Goal: Task Accomplishment & Management: Complete application form

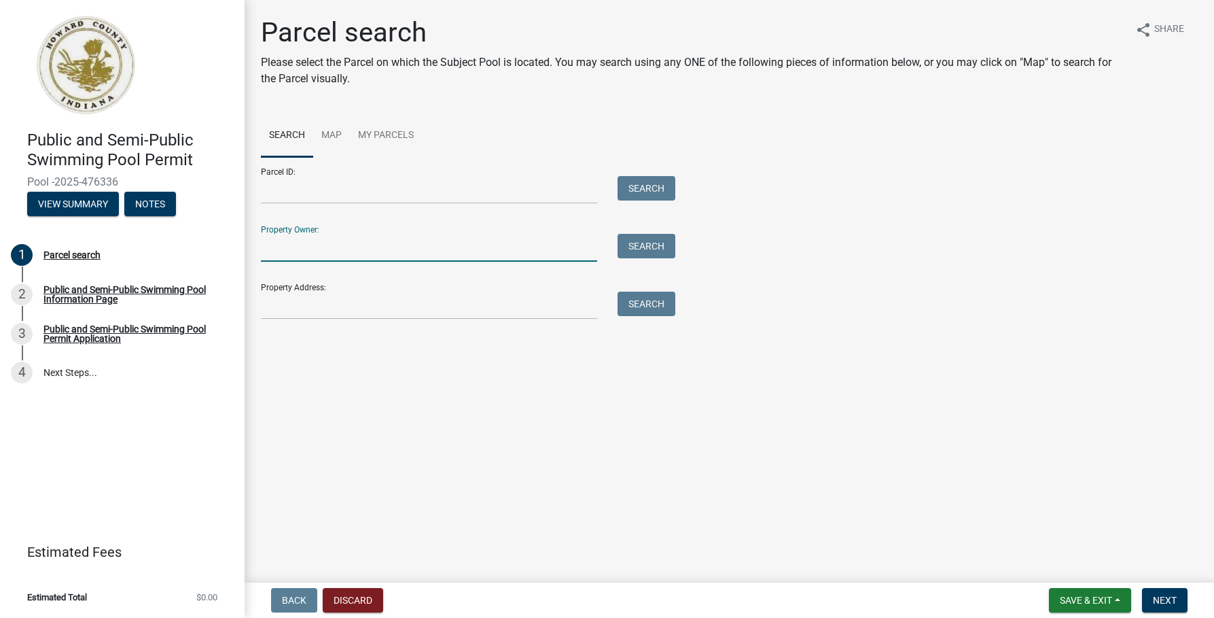
click at [281, 252] on input "Property Owner:" at bounding box center [429, 248] width 336 height 28
type input "[PERSON_NAME] Associates"
type input "[STREET_ADDRESS][PERSON_NAME]"
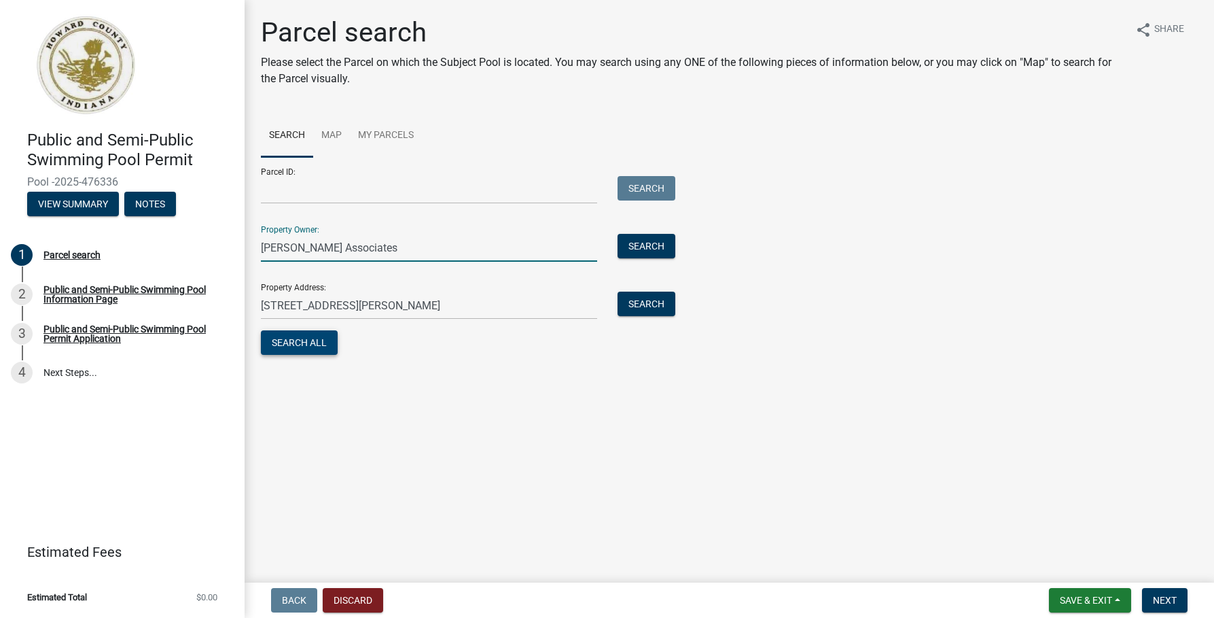
click at [307, 343] on button "Search All" at bounding box center [299, 342] width 77 height 24
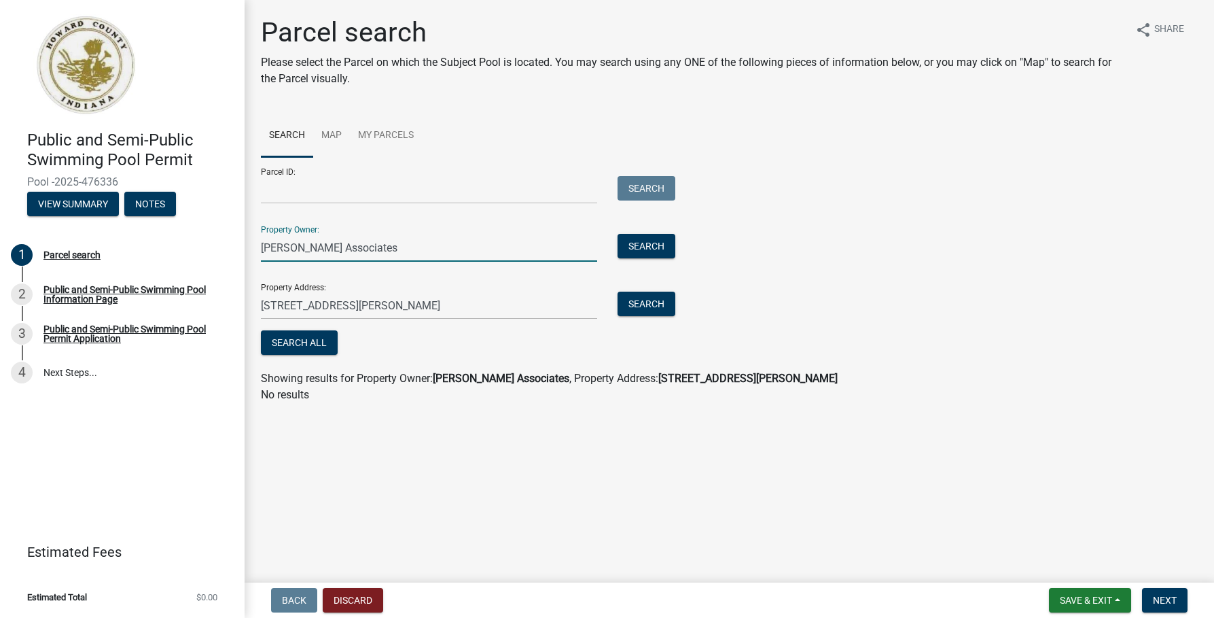
click at [355, 247] on input "[PERSON_NAME] Associates" at bounding box center [429, 248] width 336 height 28
drag, startPoint x: 306, startPoint y: 247, endPoint x: 266, endPoint y: 243, distance: 39.6
click at [277, 244] on input "[PERSON_NAME] Associates" at bounding box center [429, 248] width 336 height 28
click at [255, 243] on div "[PERSON_NAME] Associates" at bounding box center [429, 248] width 357 height 28
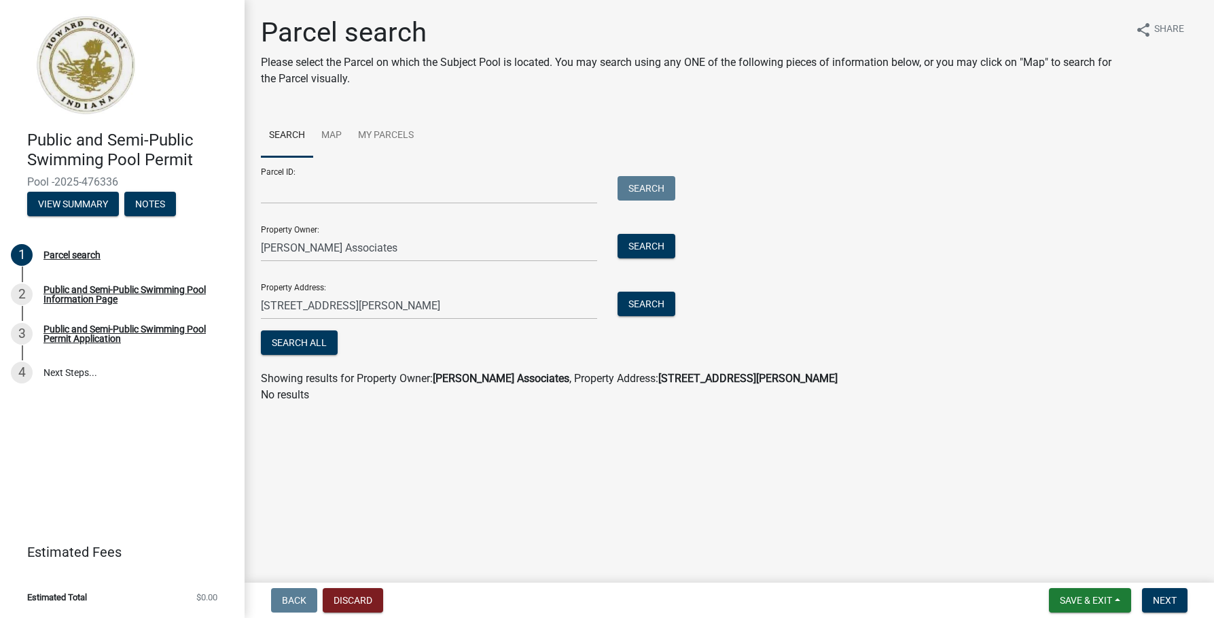
click at [254, 243] on div "[PERSON_NAME] Associates" at bounding box center [429, 248] width 357 height 28
drag, startPoint x: 262, startPoint y: 245, endPoint x: 405, endPoint y: 251, distance: 142.8
click at [405, 251] on input "[PERSON_NAME] Associates" at bounding box center [429, 248] width 336 height 28
type input "Ashbury Apartments"
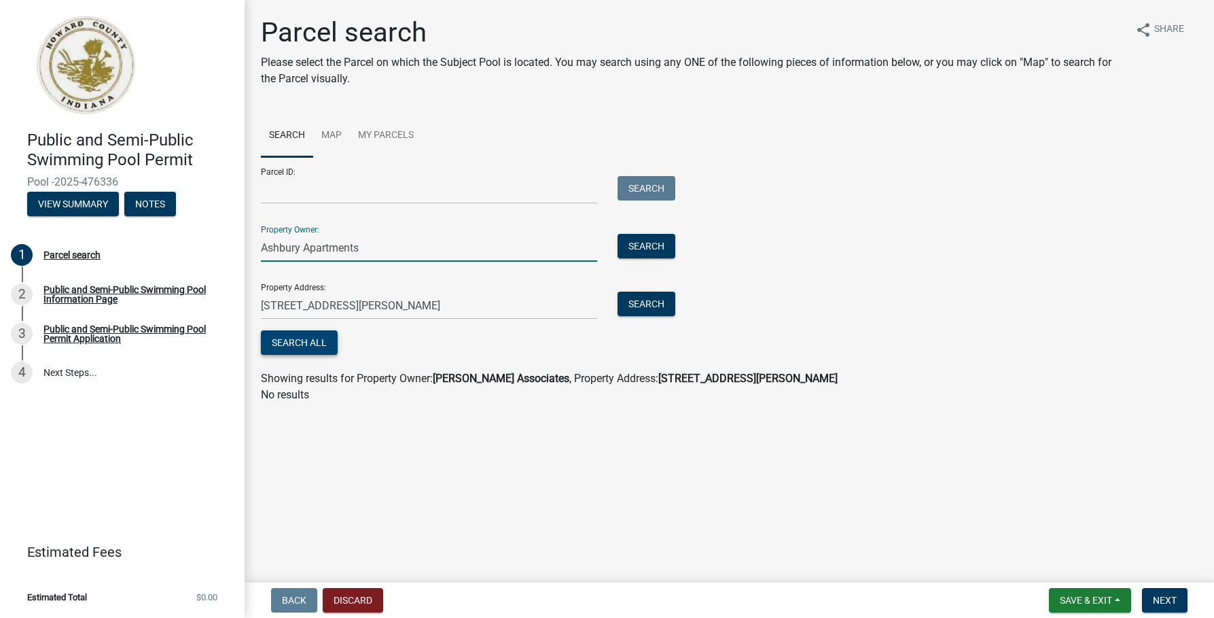
click at [315, 342] on button "Search All" at bounding box center [299, 342] width 77 height 24
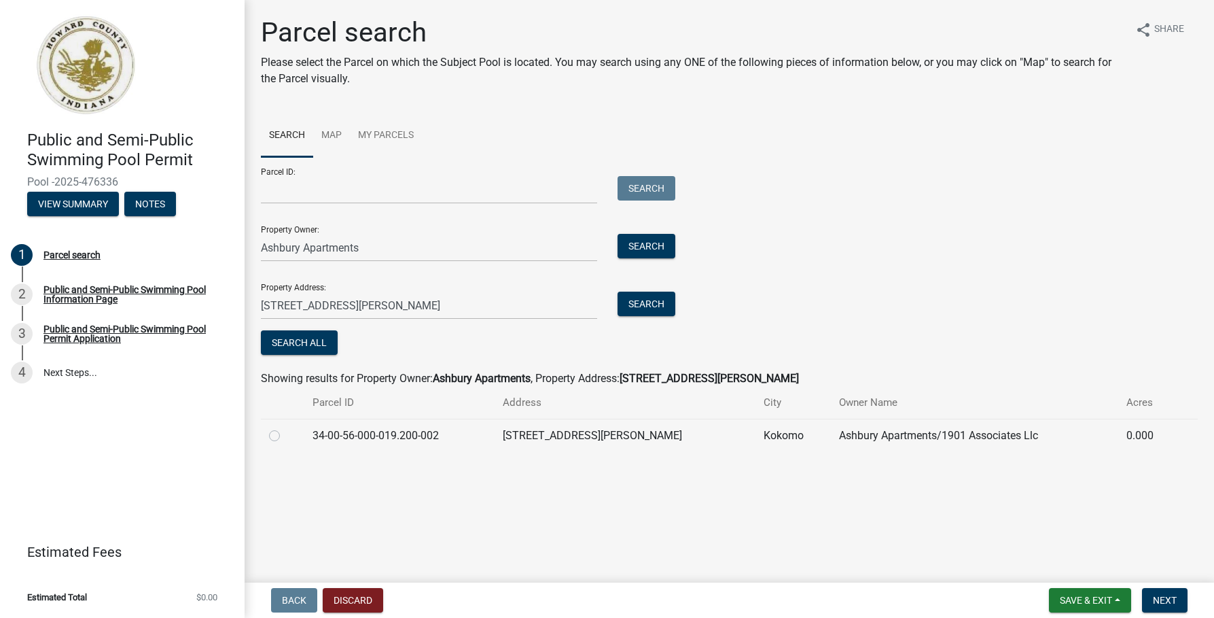
click at [285, 427] on label at bounding box center [285, 427] width 0 height 0
click at [285, 434] on input "radio" at bounding box center [289, 431] width 9 height 9
radio input "true"
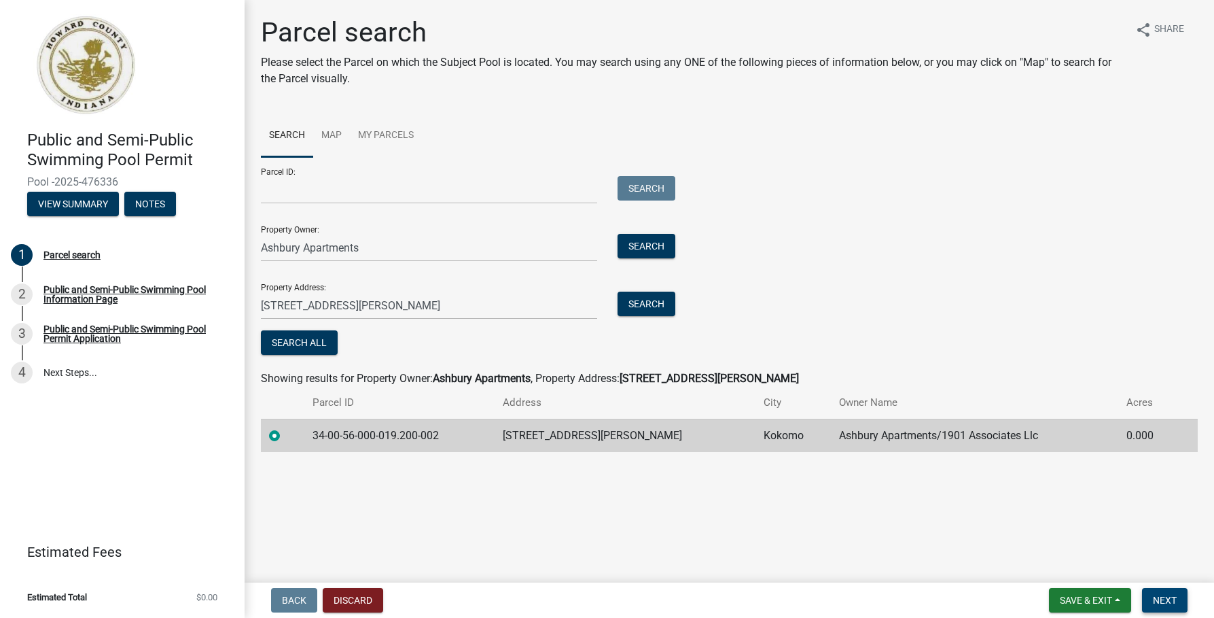
click at [1154, 596] on span "Next" at bounding box center [1165, 600] width 24 height 11
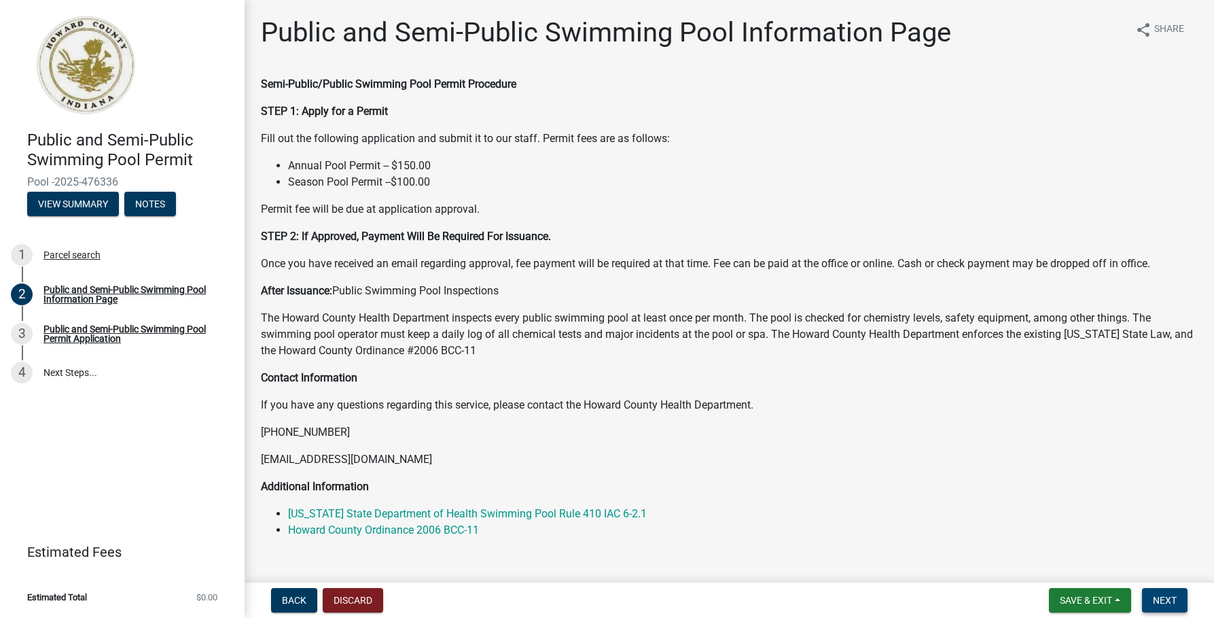
click at [1169, 596] on span "Next" at bounding box center [1165, 600] width 24 height 11
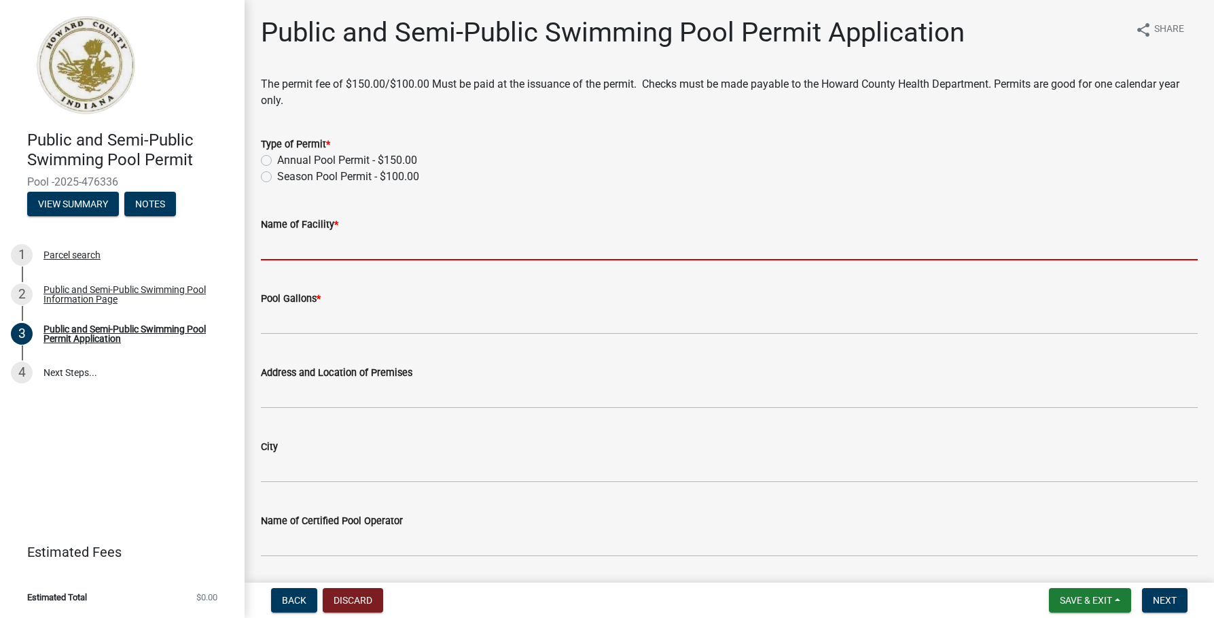
click at [270, 247] on input "Name of Facility *" at bounding box center [729, 246] width 937 height 28
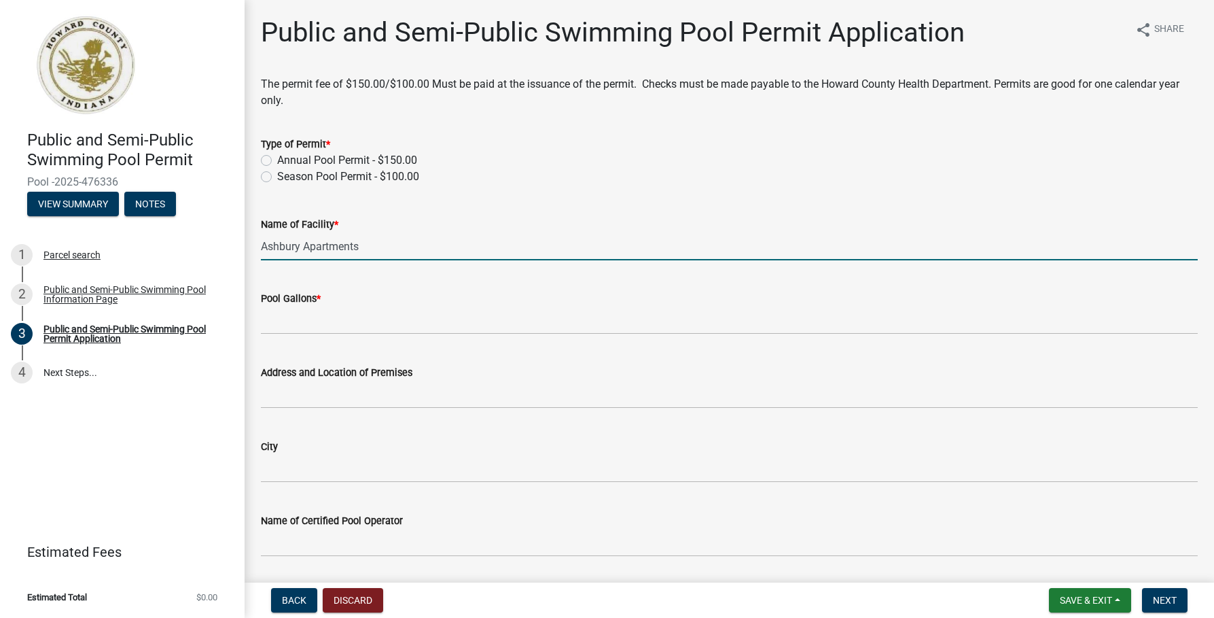
type input "Ashbury Apartments"
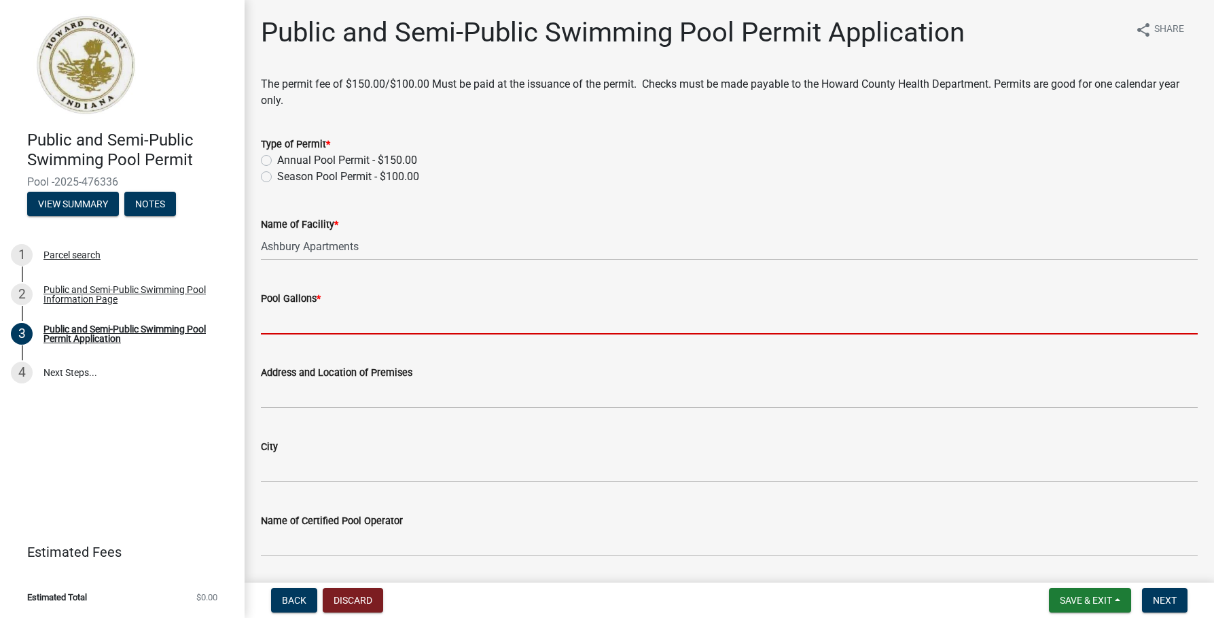
click at [268, 320] on input "Pool Gallons *" at bounding box center [729, 320] width 937 height 28
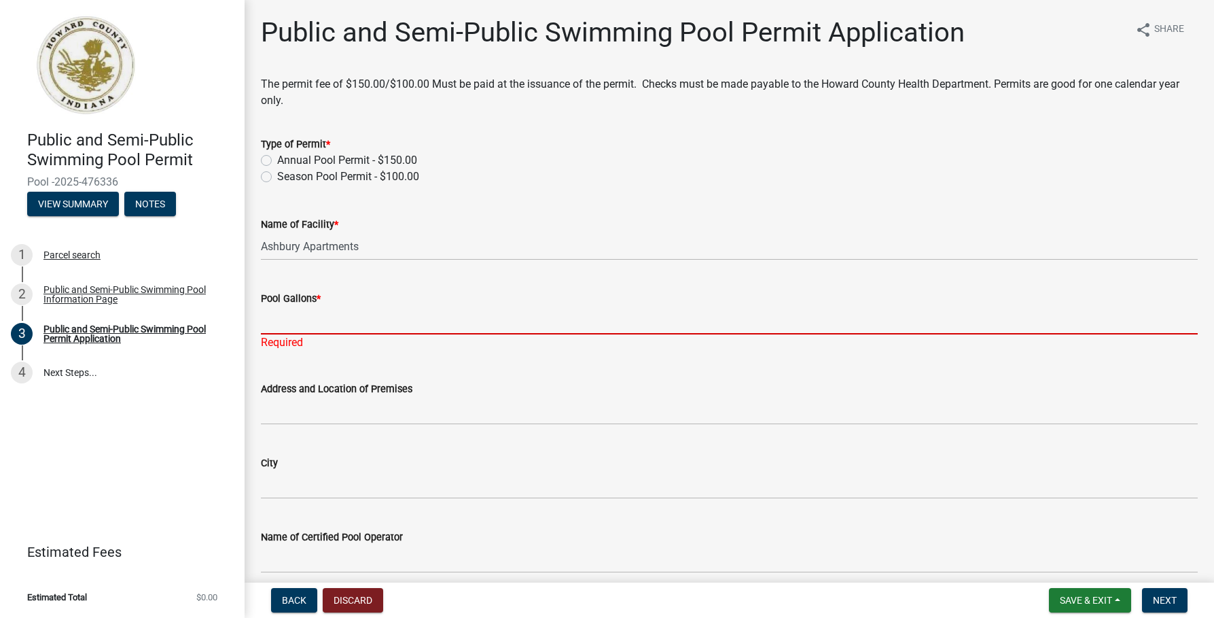
paste input "13500 gallons"
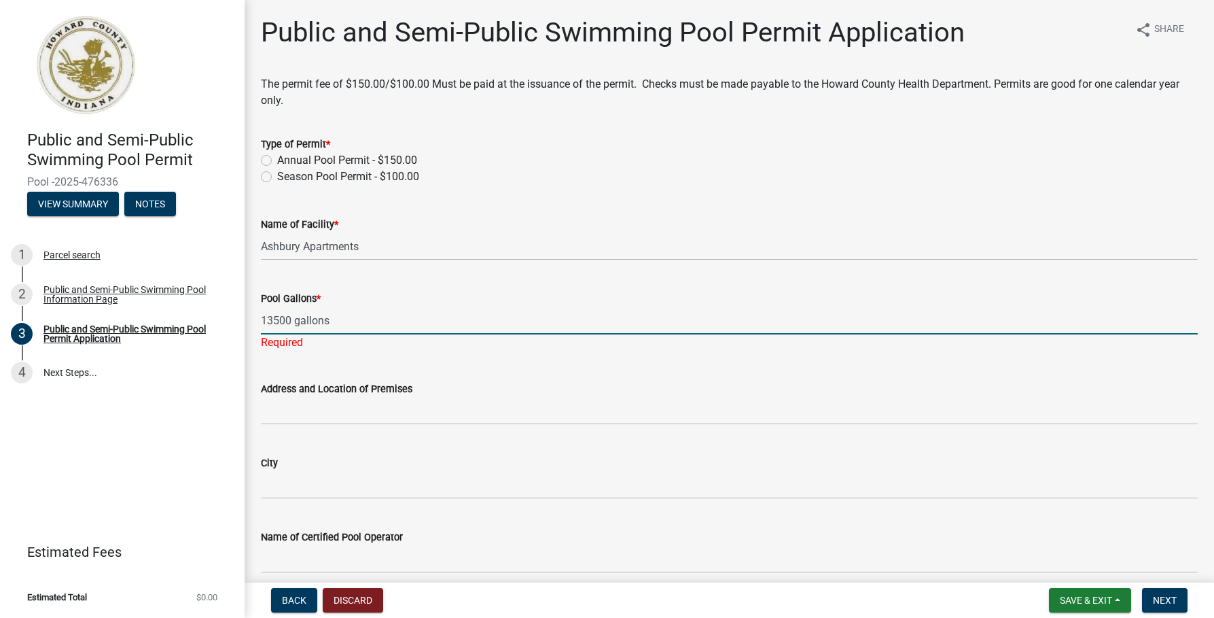
type input "13500 gallons"
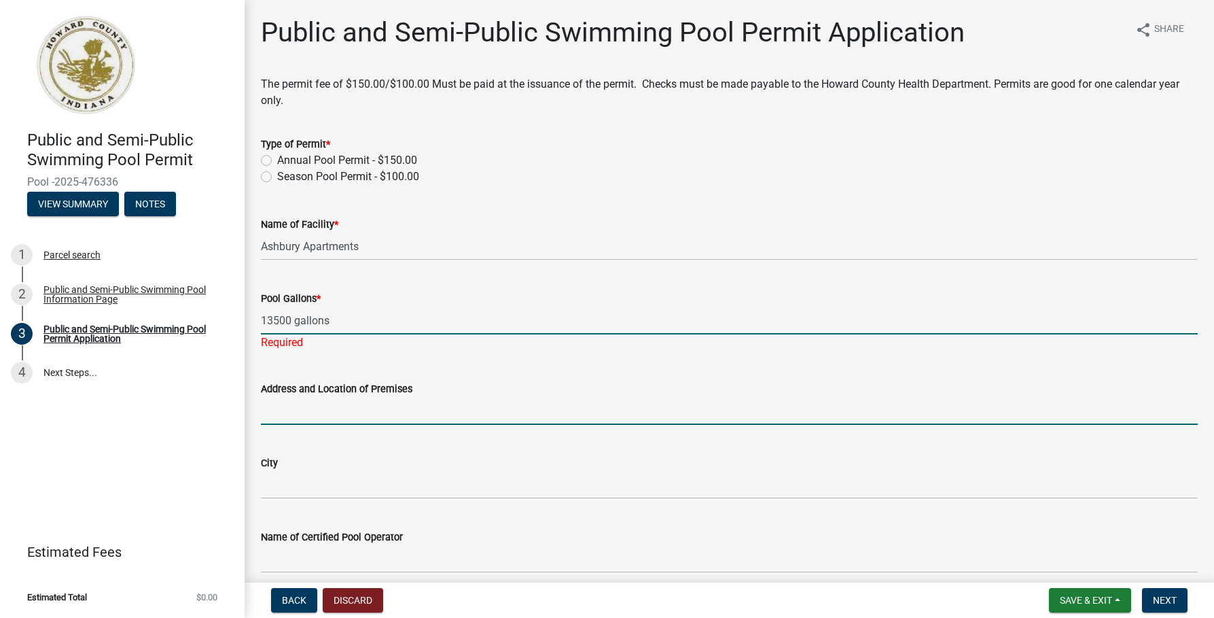
click at [273, 417] on wm-data-entity-input "Address and Location of Premises" at bounding box center [729, 399] width 937 height 74
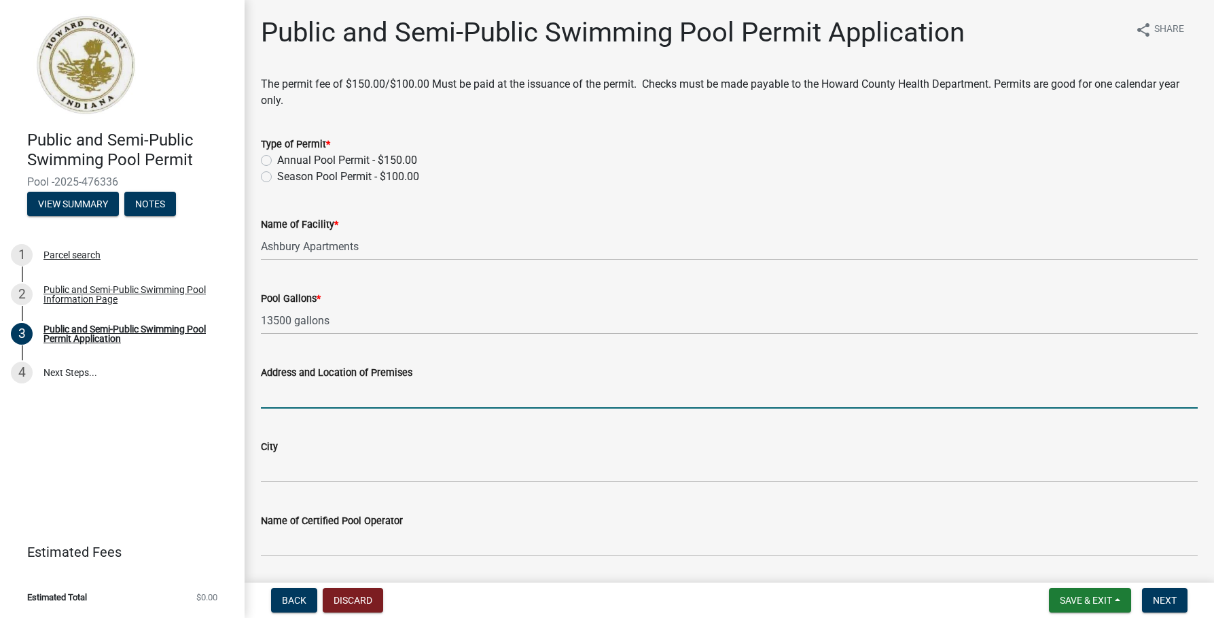
type input "[STREET_ADDRESS][PERSON_NAME]"
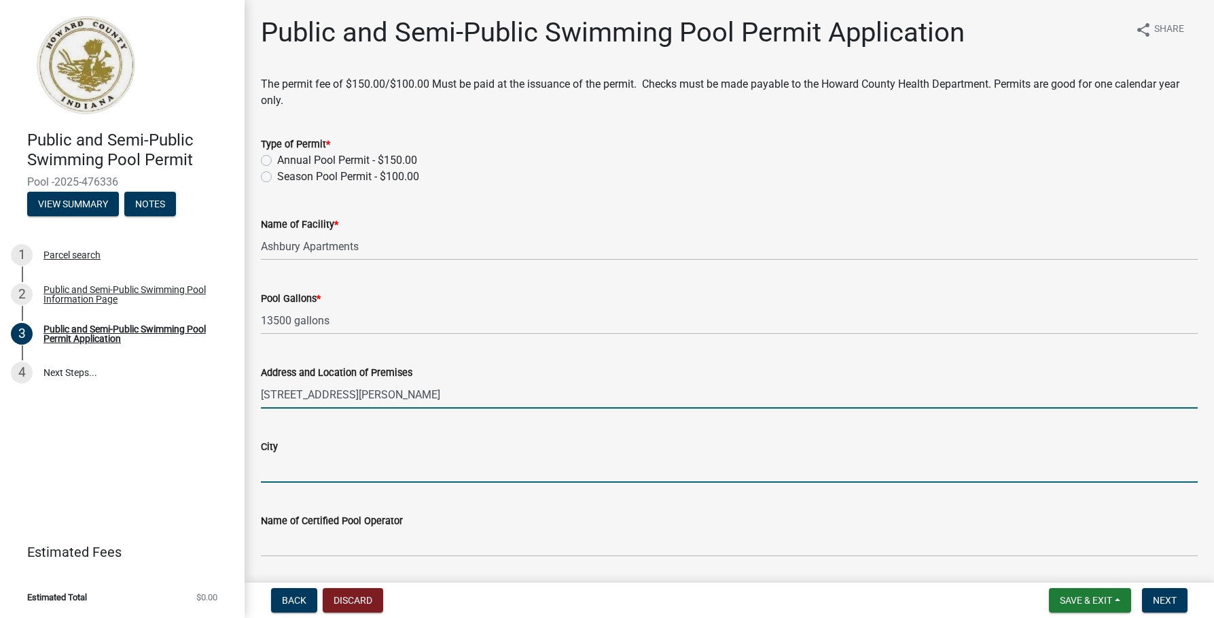
type input "Kokomo"
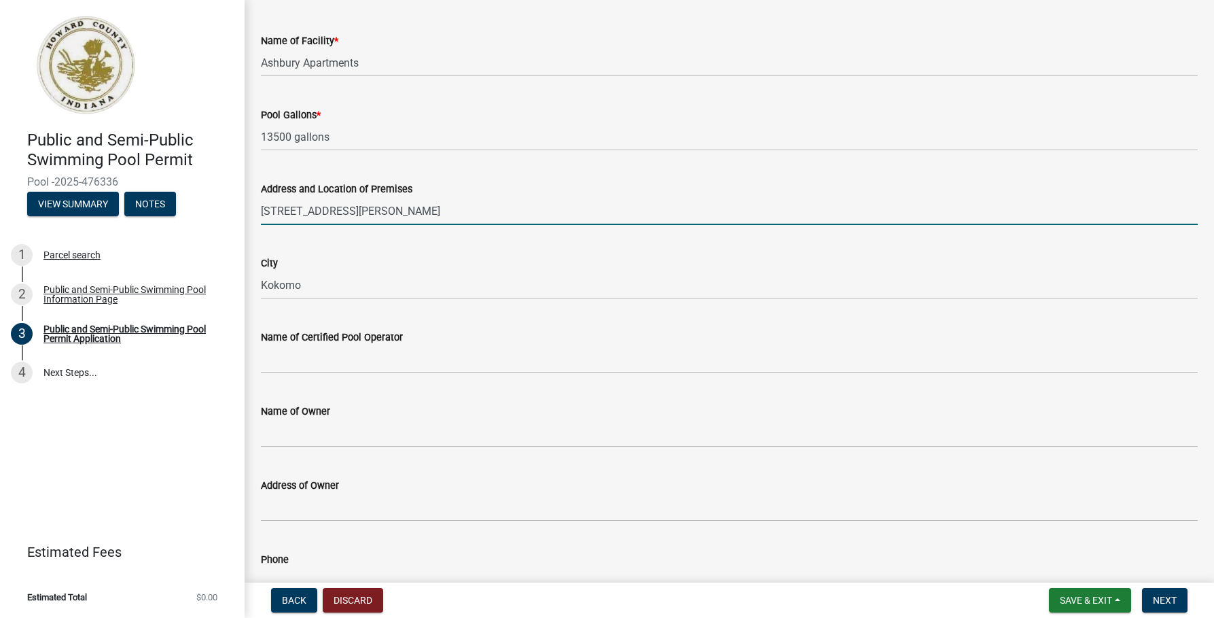
scroll to position [204, 0]
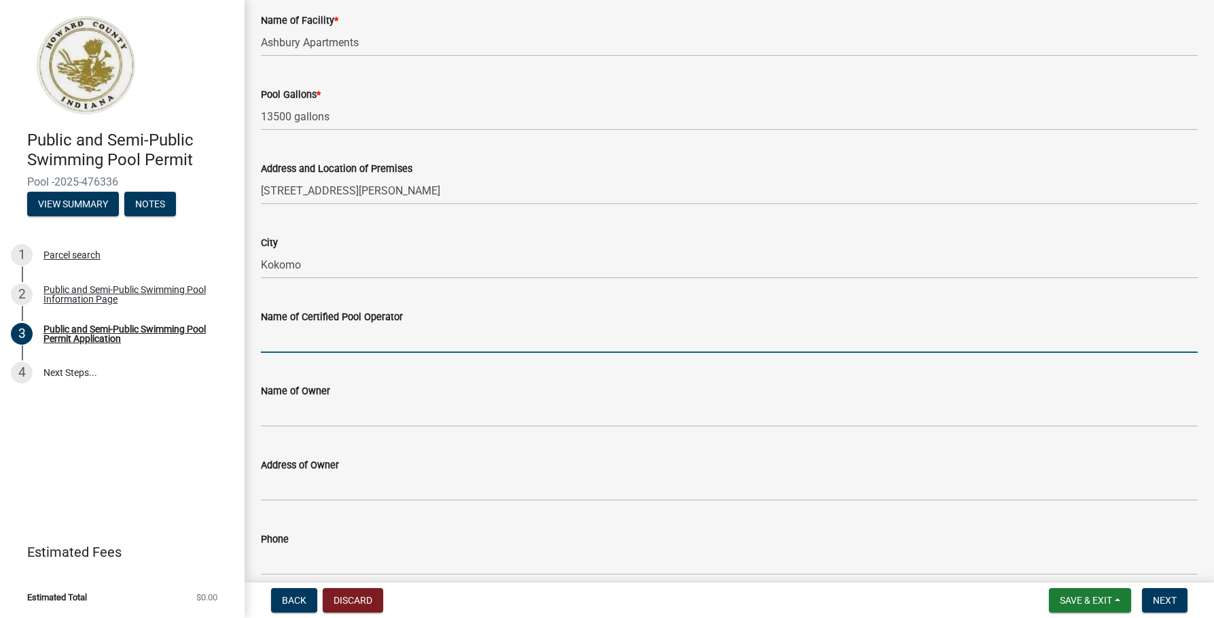
click at [268, 342] on input "Name of Certified Pool Operator" at bounding box center [729, 339] width 937 height 28
type input "[PERSON_NAME]"
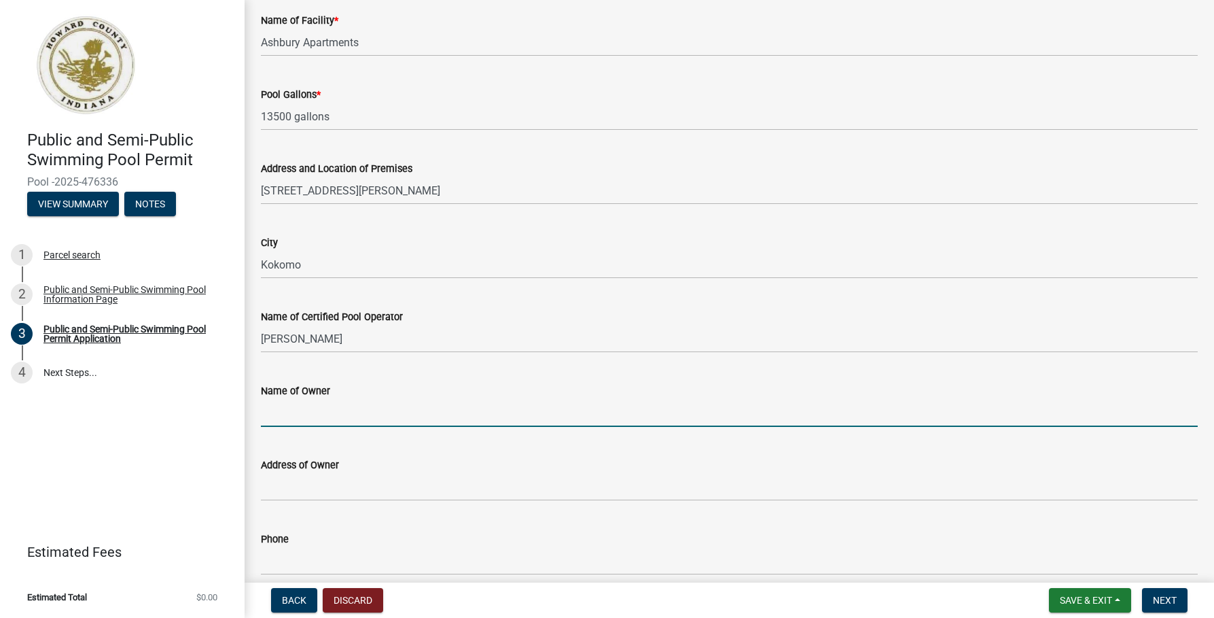
click at [624, 402] on input "Name of Owner" at bounding box center [729, 413] width 937 height 28
type input "[PERSON_NAME] & Associates"
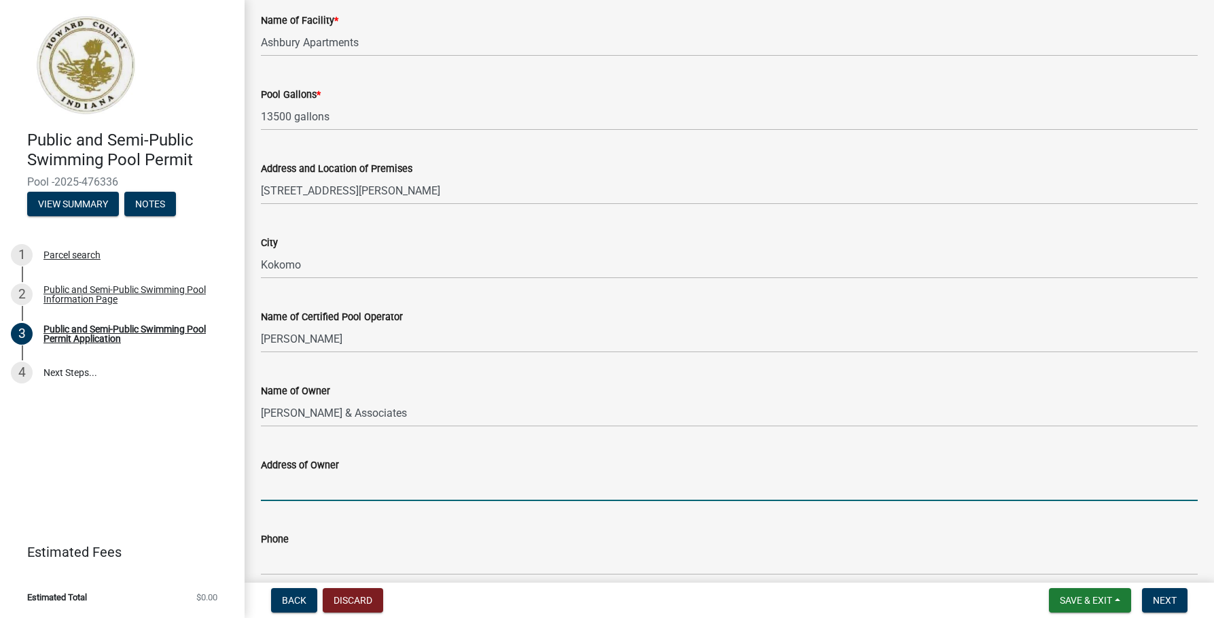
click at [550, 492] on input "Address of Owner" at bounding box center [729, 487] width 937 height 28
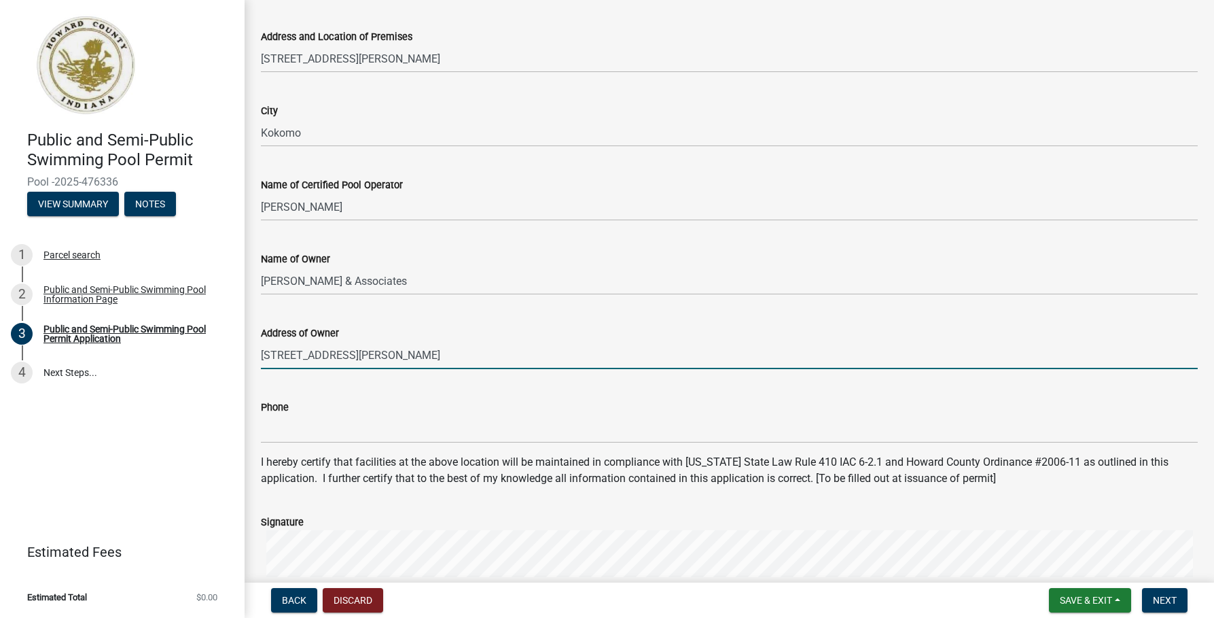
scroll to position [340, 0]
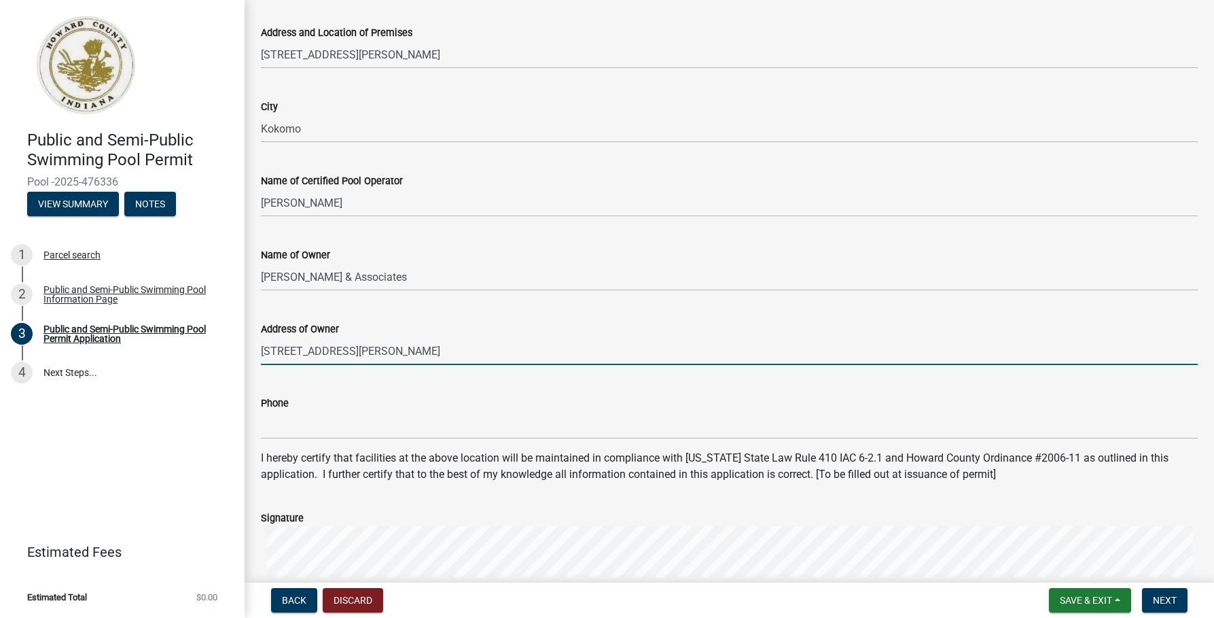
type input "[STREET_ADDRESS][PERSON_NAME]"
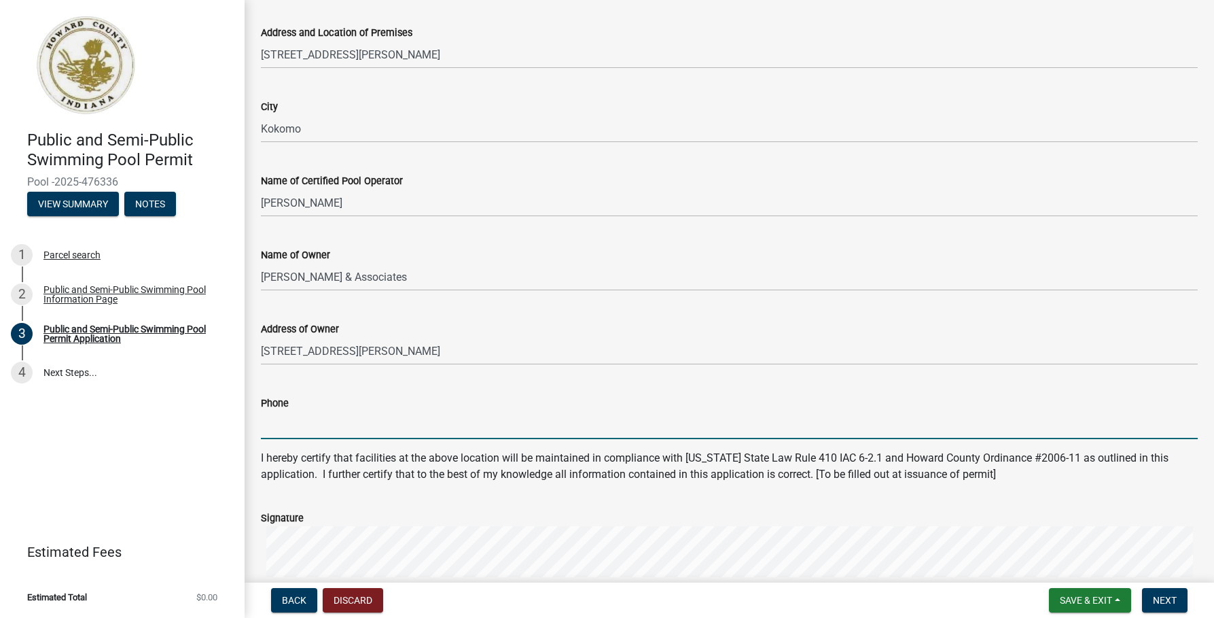
click at [299, 423] on input "Phone" at bounding box center [729, 425] width 937 height 28
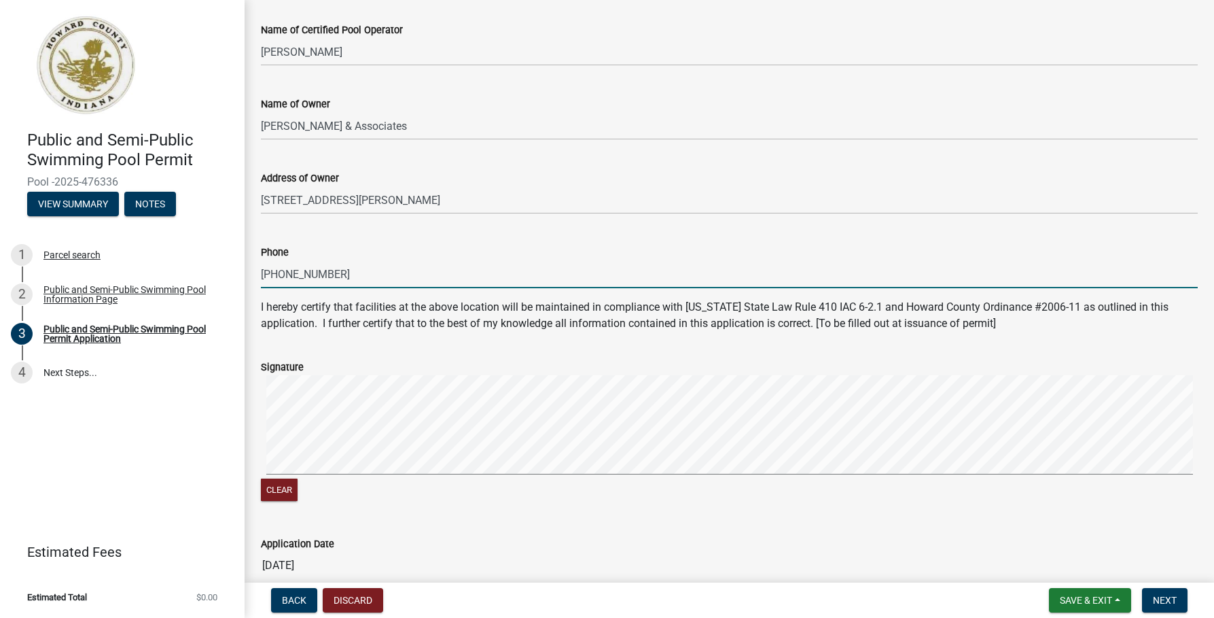
scroll to position [544, 0]
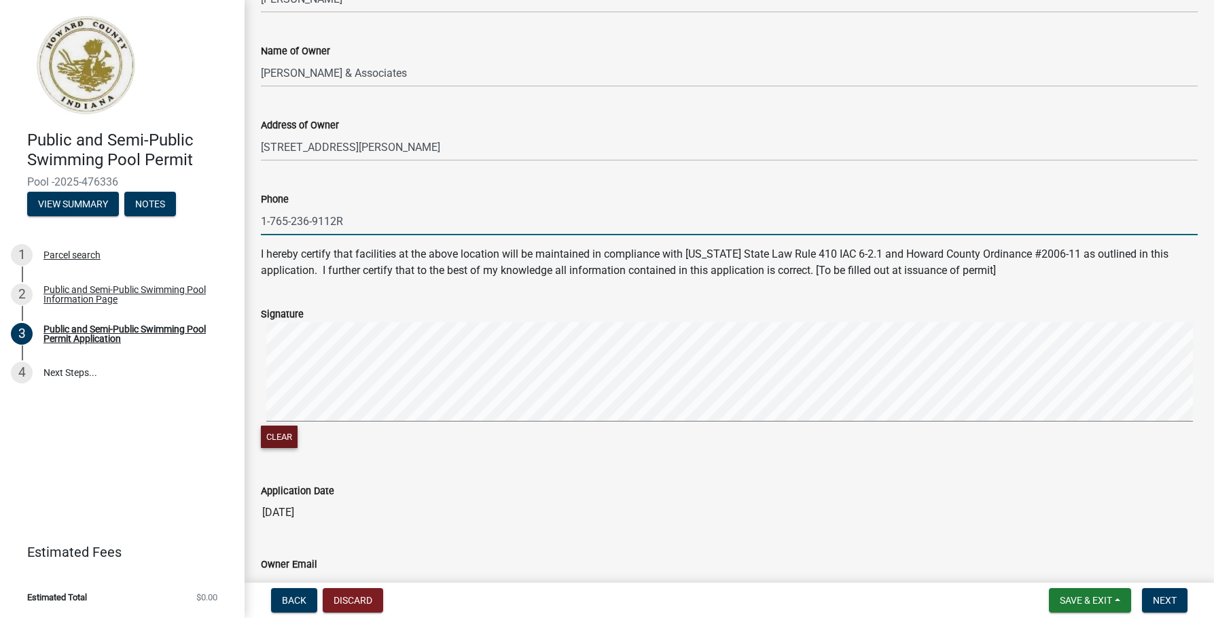
type input "1-765-236-9112R"
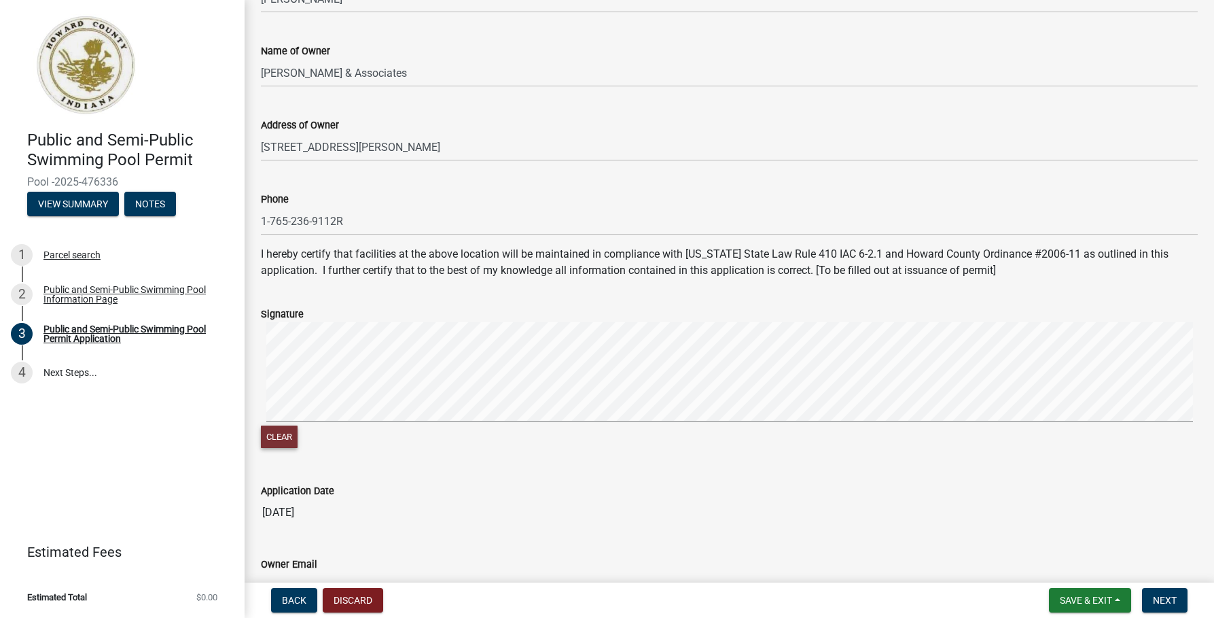
click at [281, 437] on button "Clear" at bounding box center [279, 436] width 37 height 22
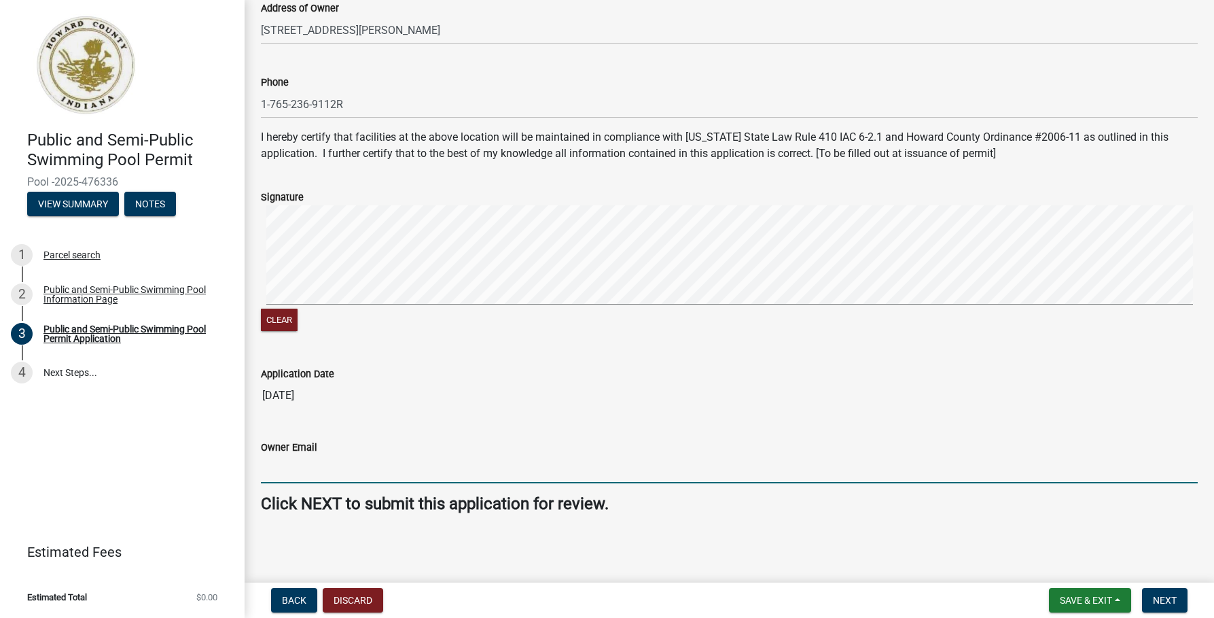
click at [310, 476] on input "Owner Email" at bounding box center [729, 469] width 937 height 28
type input "[EMAIL_ADDRESS][DOMAIN_NAME]"
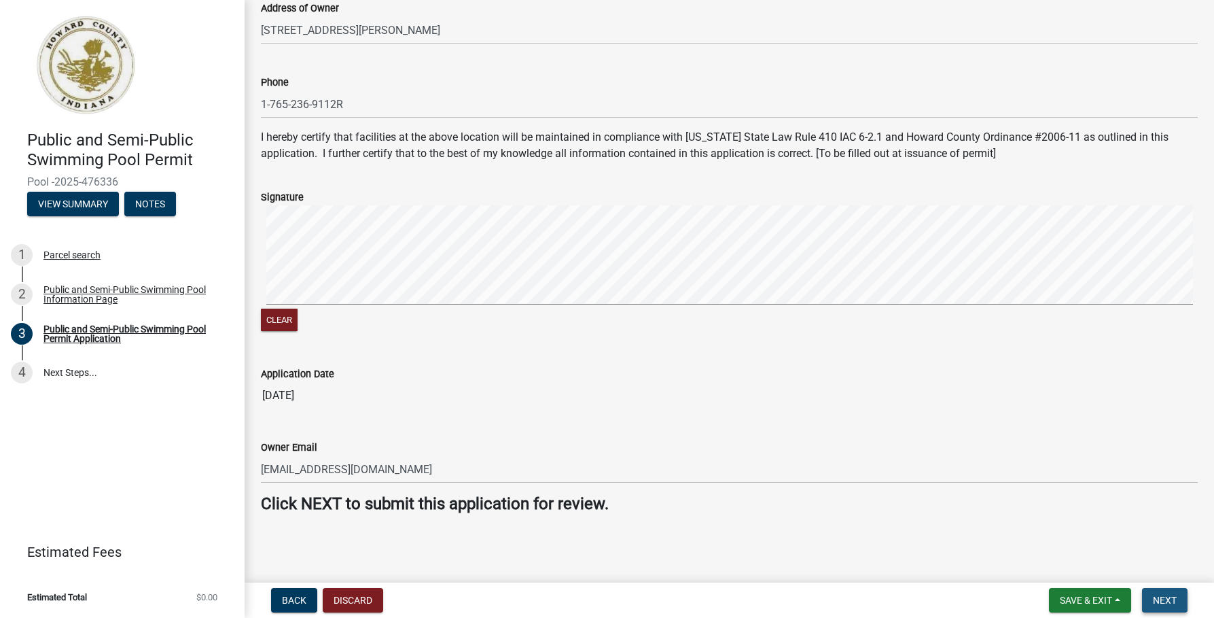
click at [1172, 602] on span "Next" at bounding box center [1165, 600] width 24 height 11
click at [1158, 601] on span "Next" at bounding box center [1165, 600] width 24 height 11
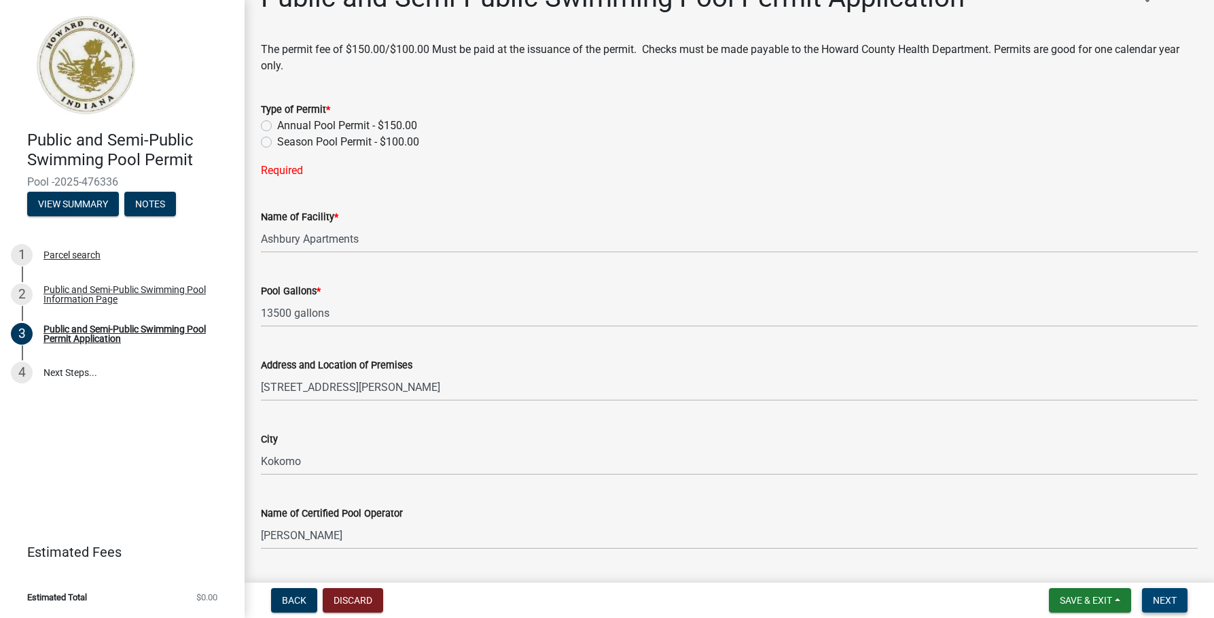
scroll to position [0, 0]
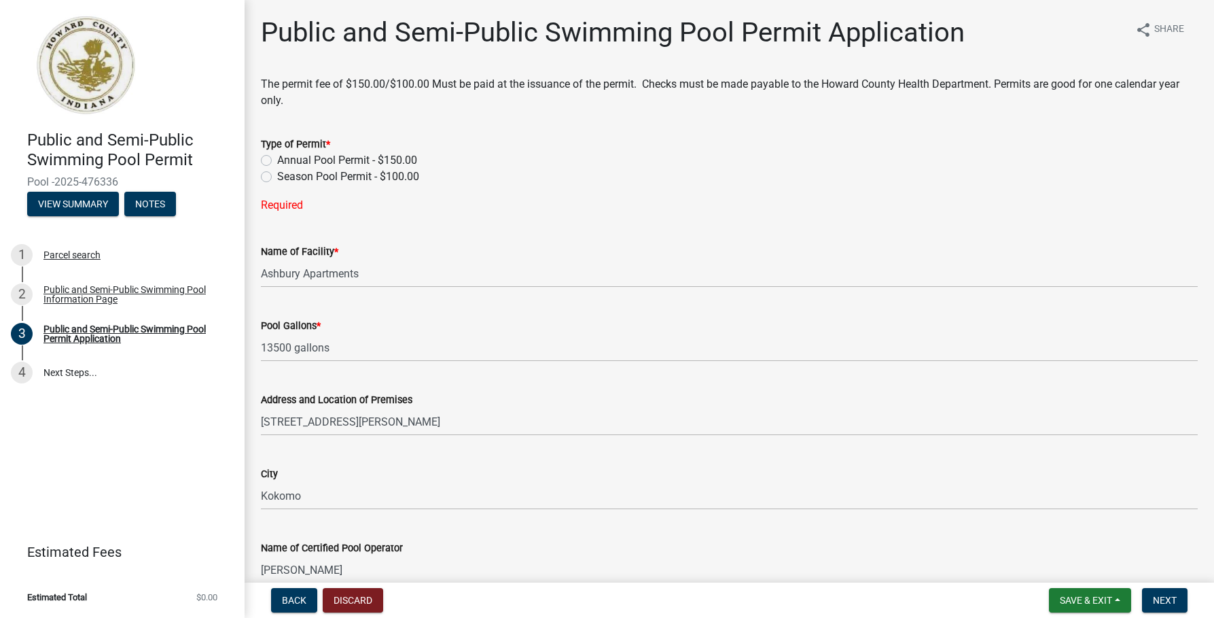
click at [277, 177] on label "Season Pool Permit - $100.00" at bounding box center [348, 177] width 142 height 16
click at [277, 177] on input "Season Pool Permit - $100.00" at bounding box center [281, 173] width 9 height 9
radio input "true"
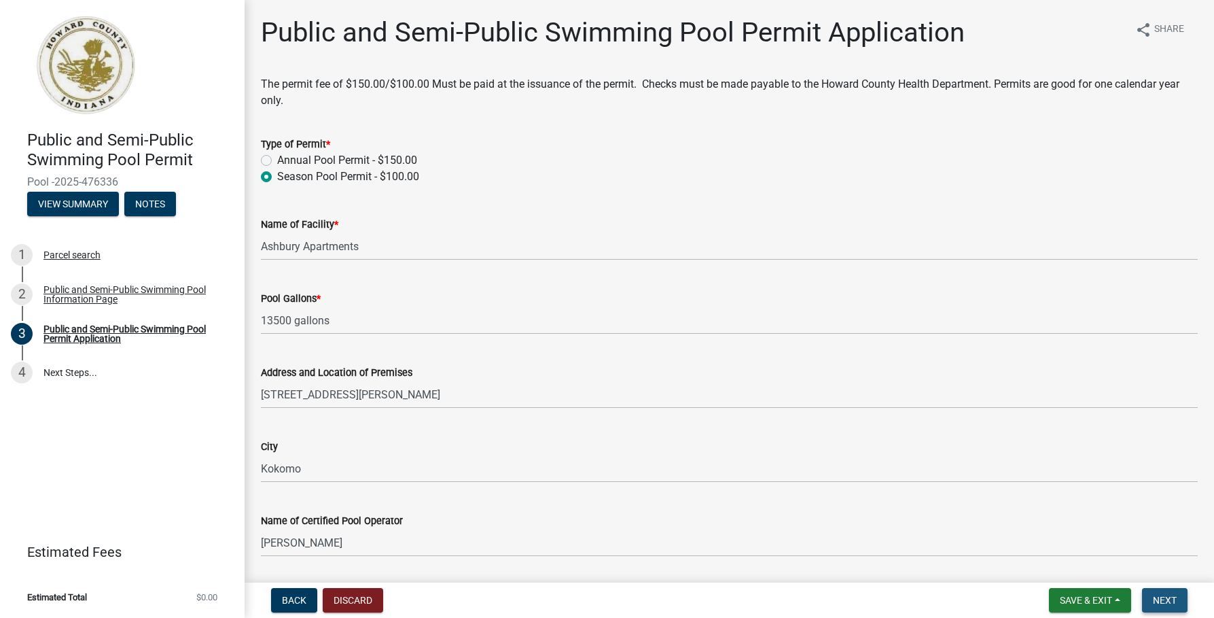
click at [1167, 602] on span "Next" at bounding box center [1165, 600] width 24 height 11
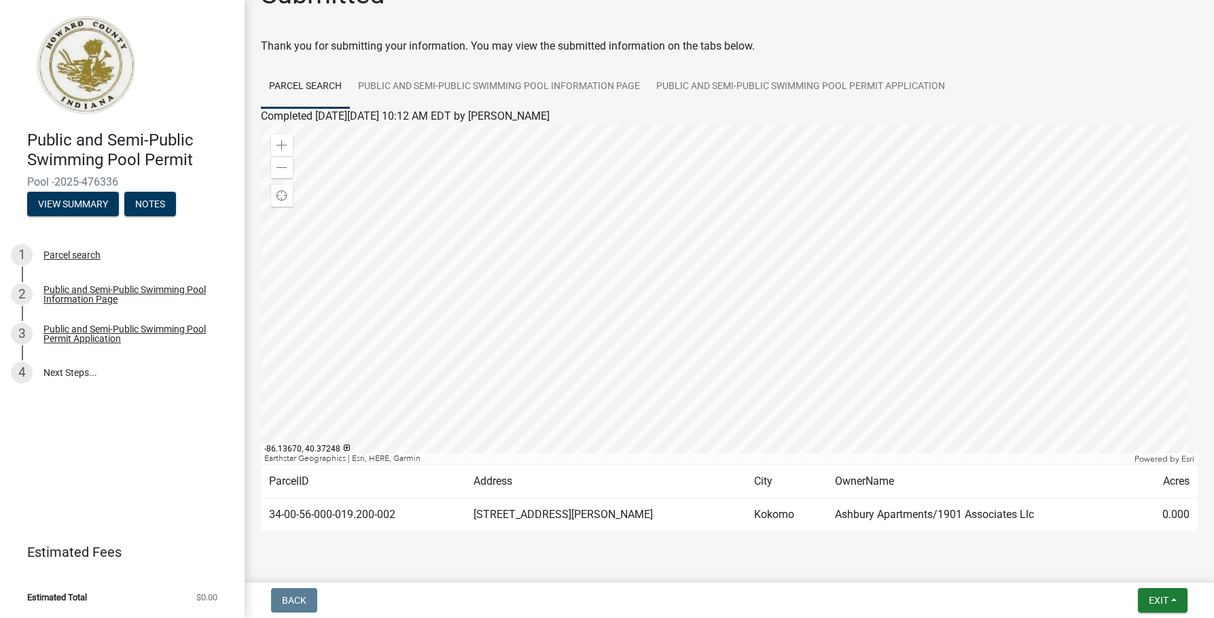
scroll to position [72, 0]
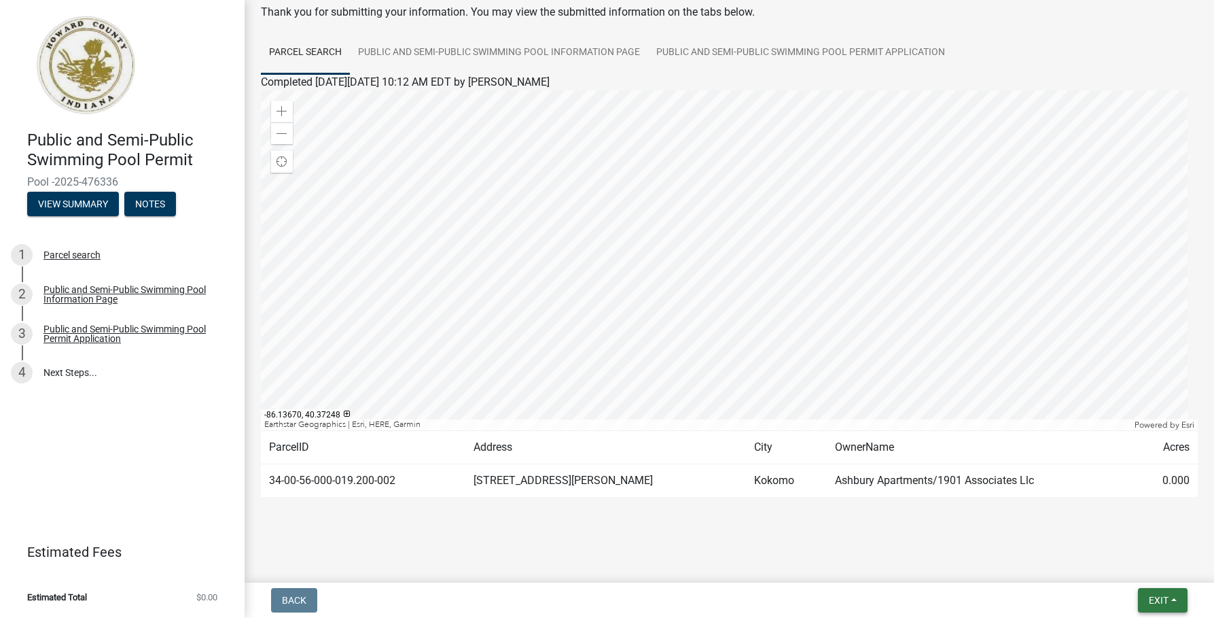
click at [1159, 603] on span "Exit" at bounding box center [1159, 600] width 20 height 11
click at [1144, 565] on button "Save & Exit" at bounding box center [1133, 564] width 109 height 33
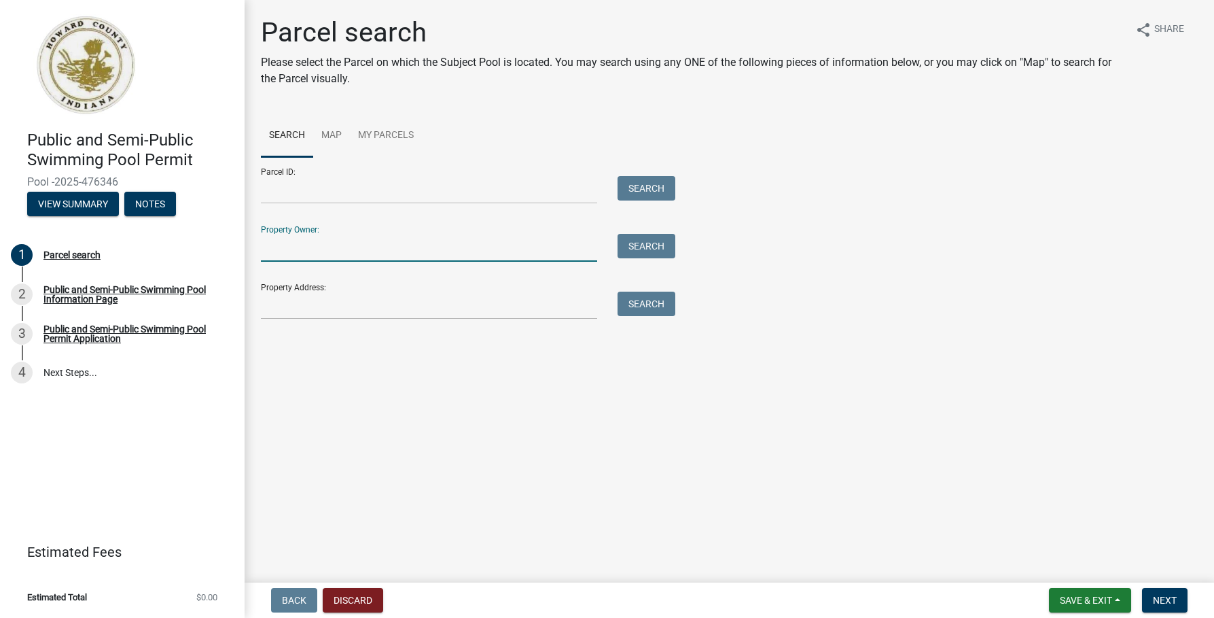
click at [311, 255] on input "Property Owner:" at bounding box center [429, 248] width 336 height 28
click at [354, 249] on input "Winding Brook" at bounding box center [429, 248] width 336 height 28
type input "Winding Brook Apartments"
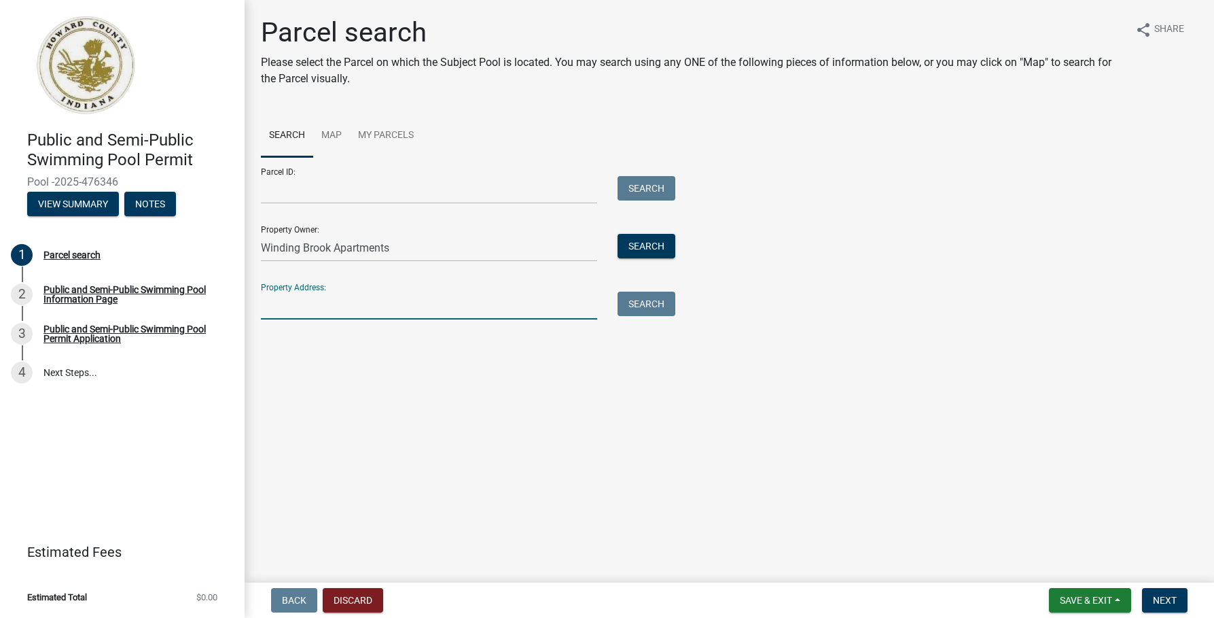
click at [314, 305] on input "Property Address:" at bounding box center [429, 306] width 336 height 28
click at [372, 297] on input "3017 Matthew Dr" at bounding box center [429, 306] width 336 height 28
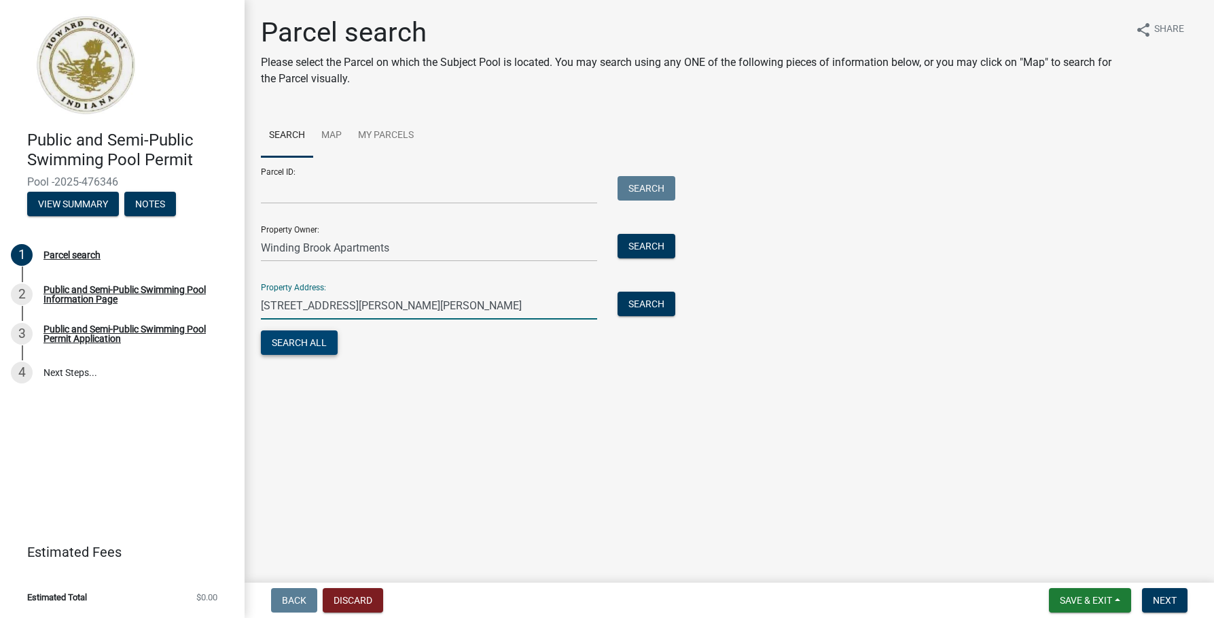
type input "3017 Matthew Dr Kokomo, IN 46902"
click at [304, 342] on button "Search All" at bounding box center [299, 342] width 77 height 24
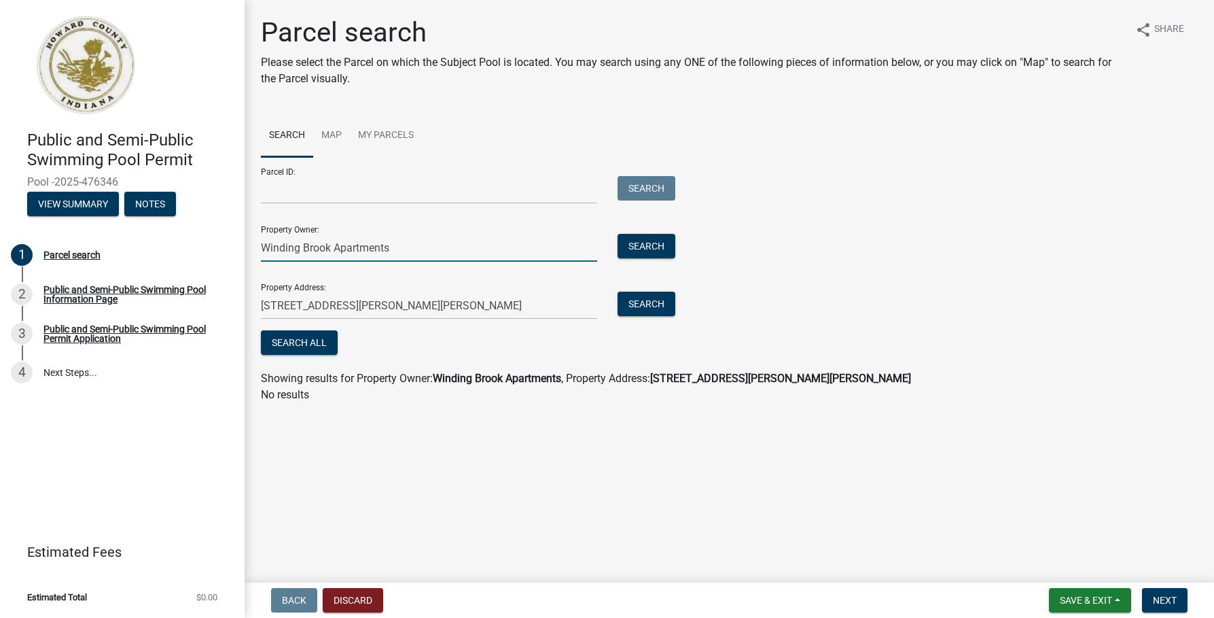
click at [442, 243] on input "Winding Brook Apartments" at bounding box center [429, 248] width 336 height 28
click at [312, 189] on input "Parcel ID:" at bounding box center [429, 190] width 336 height 28
click at [436, 248] on input "Winding Brook Apartments" at bounding box center [429, 248] width 336 height 28
click at [656, 243] on button "Search" at bounding box center [647, 246] width 58 height 24
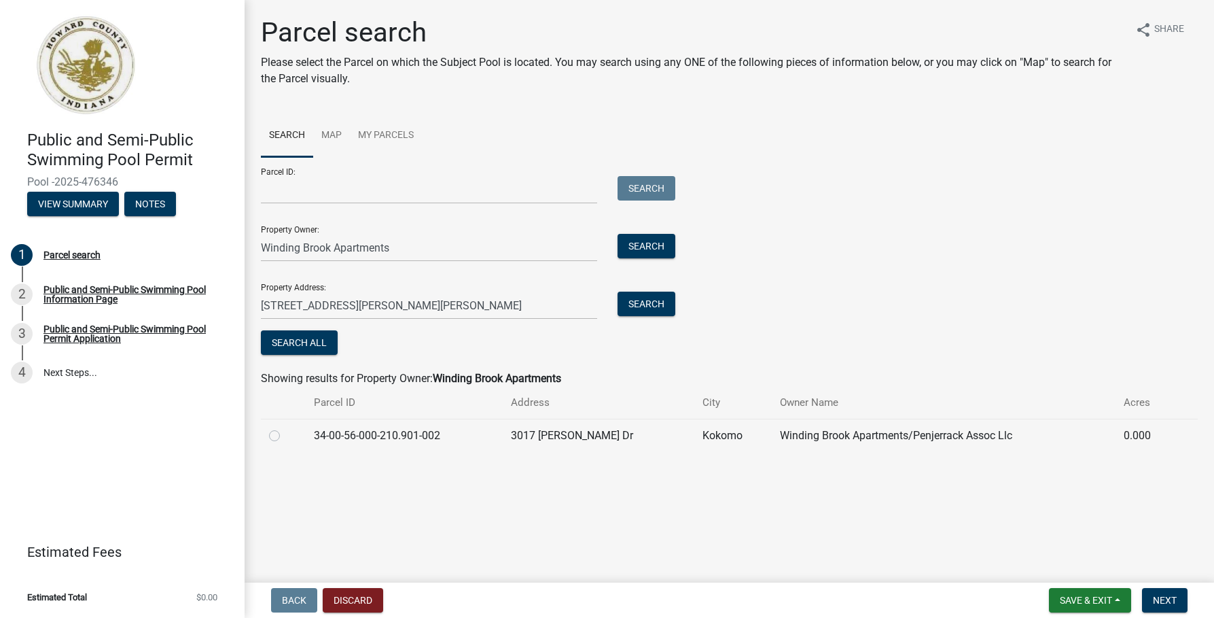
click at [285, 427] on label at bounding box center [285, 427] width 0 height 0
click at [285, 436] on input "radio" at bounding box center [289, 431] width 9 height 9
radio input "true"
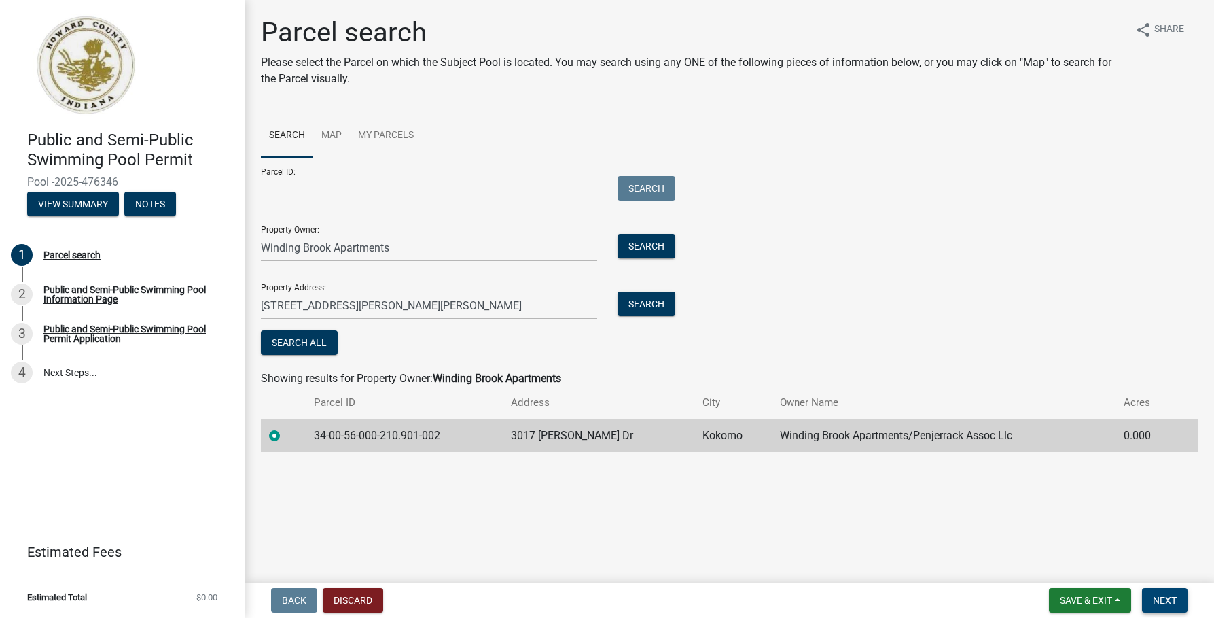
click at [1171, 600] on span "Next" at bounding box center [1165, 600] width 24 height 11
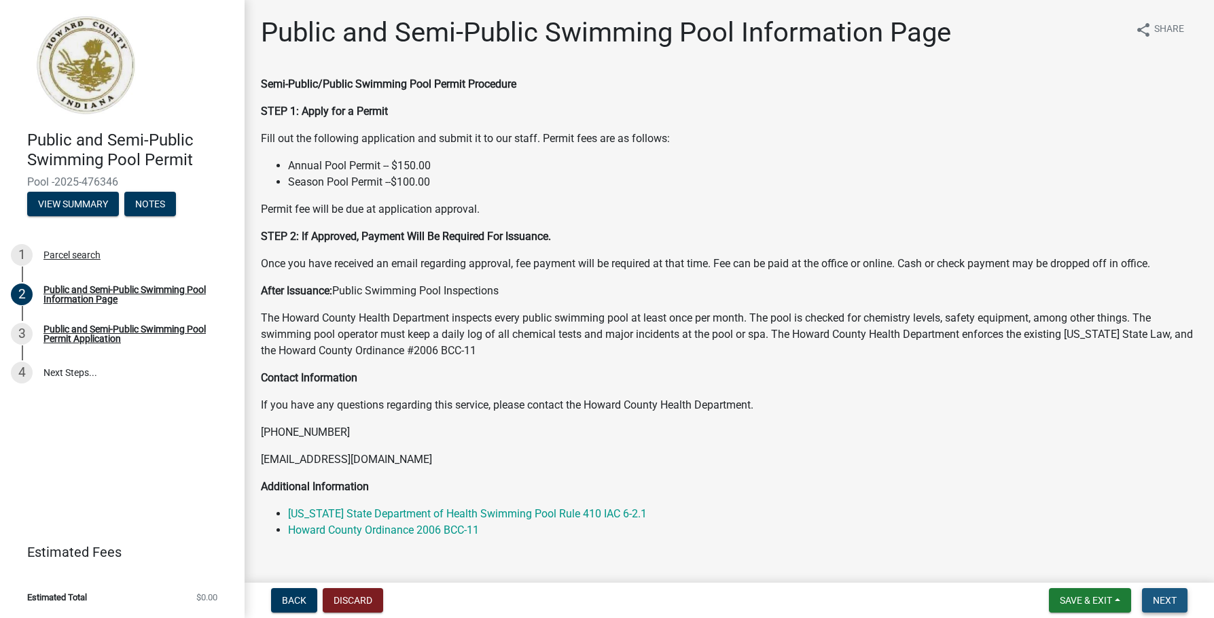
click at [1167, 597] on span "Next" at bounding box center [1165, 600] width 24 height 11
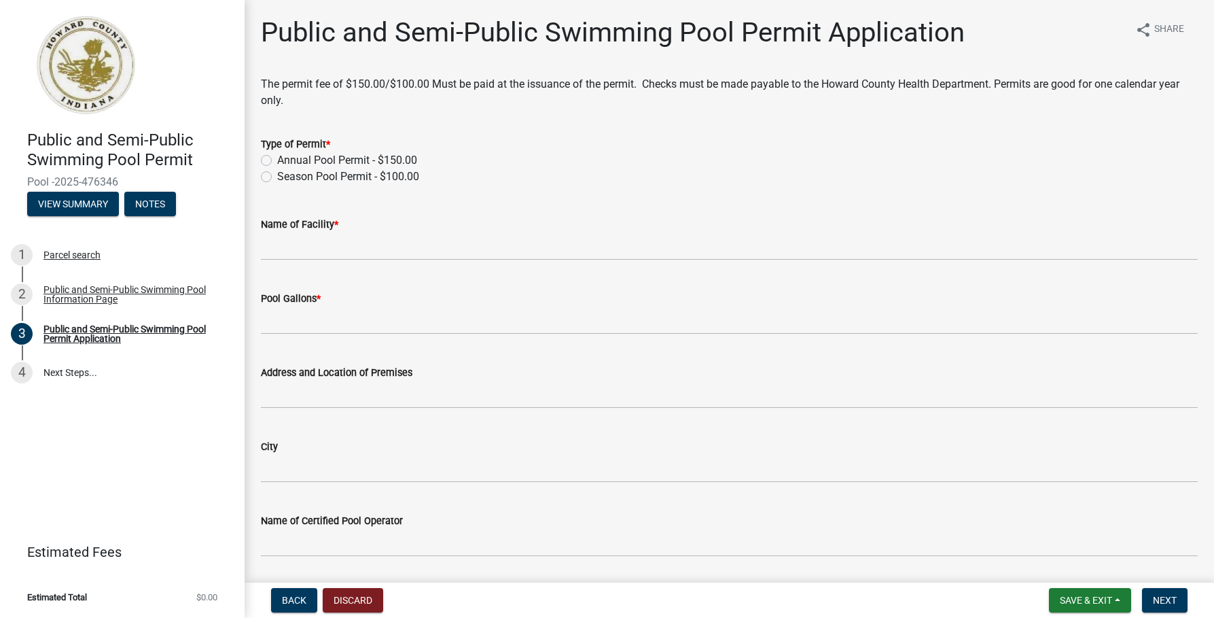
click at [277, 178] on label "Season Pool Permit - $100.00" at bounding box center [348, 177] width 142 height 16
click at [277, 177] on input "Season Pool Permit - $100.00" at bounding box center [281, 173] width 9 height 9
radio input "true"
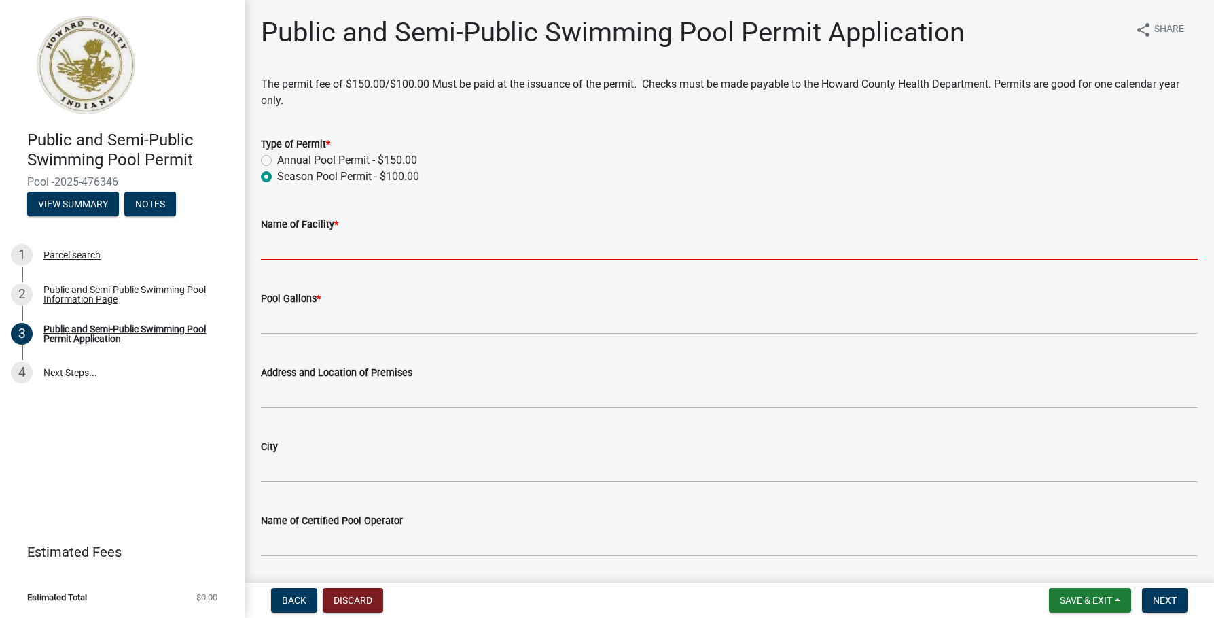
click at [285, 246] on input "Name of Facility *" at bounding box center [729, 246] width 937 height 28
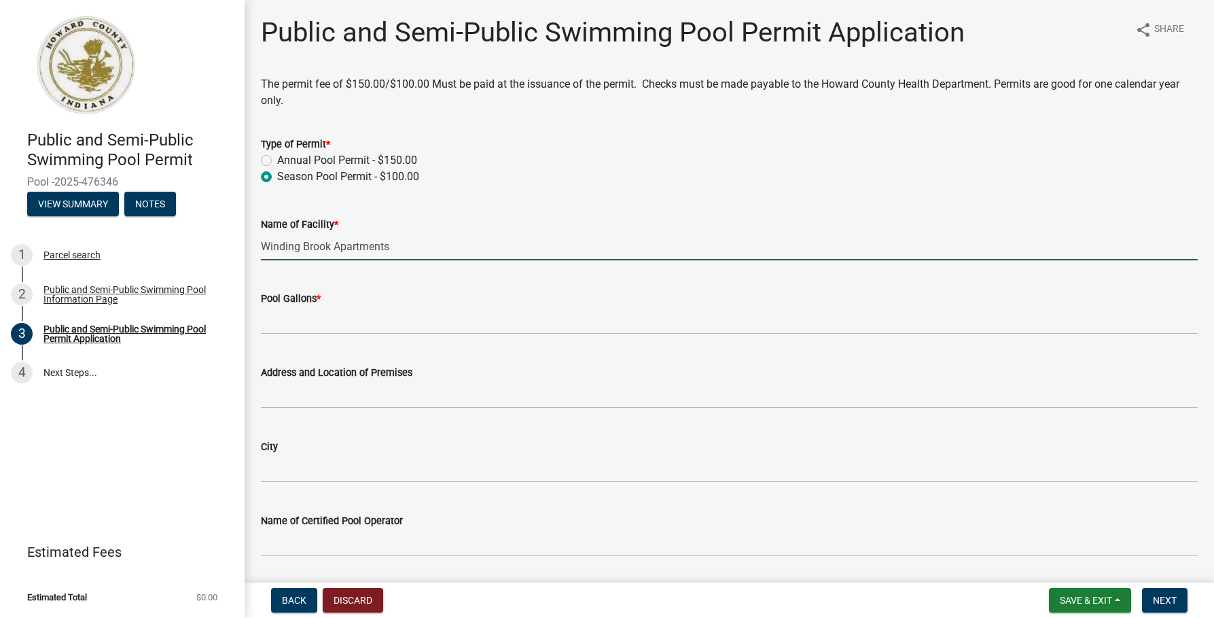
type input "Winding Brook Apartments"
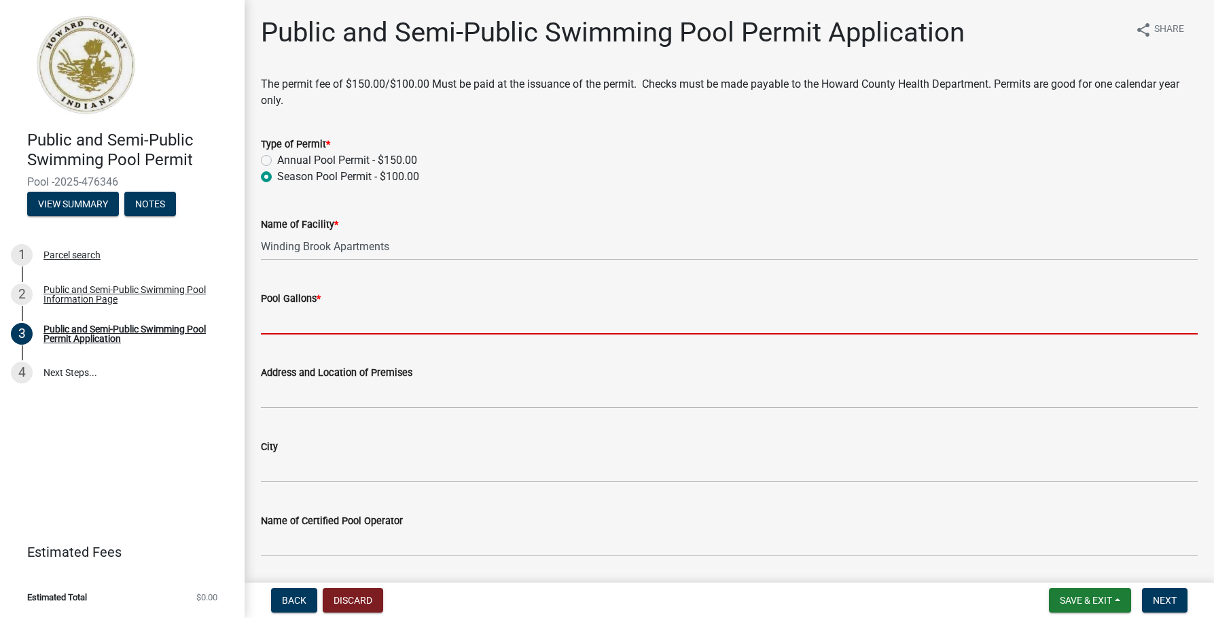
click at [325, 321] on input "Pool Gallons *" at bounding box center [729, 320] width 937 height 28
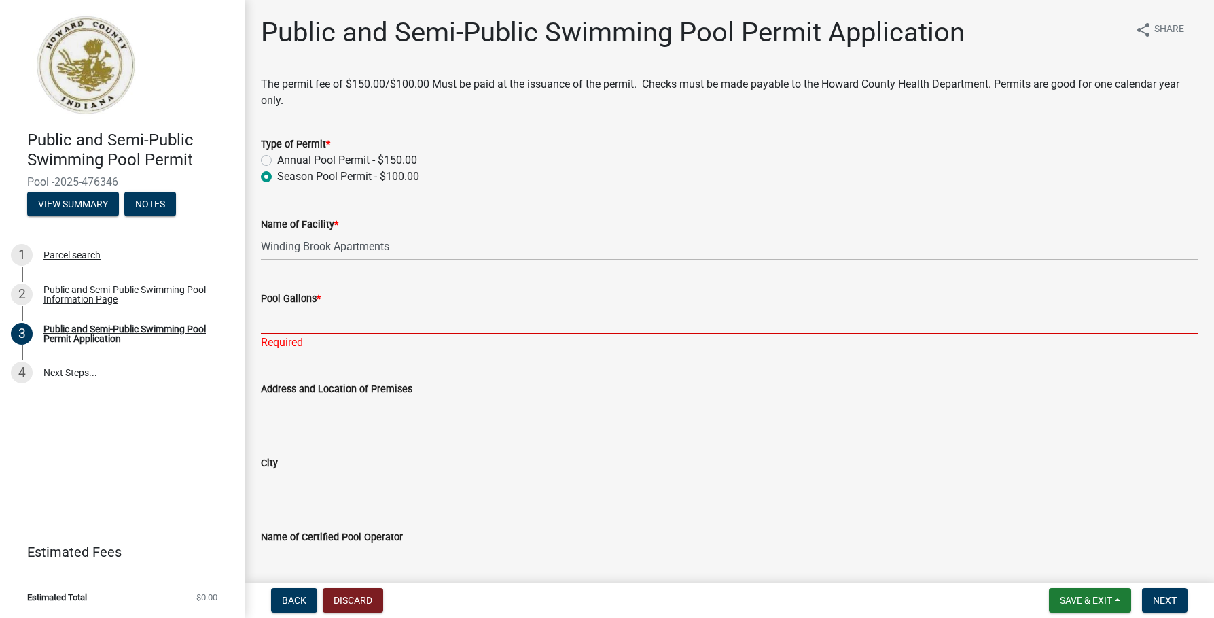
paste input "56,000 gallons"
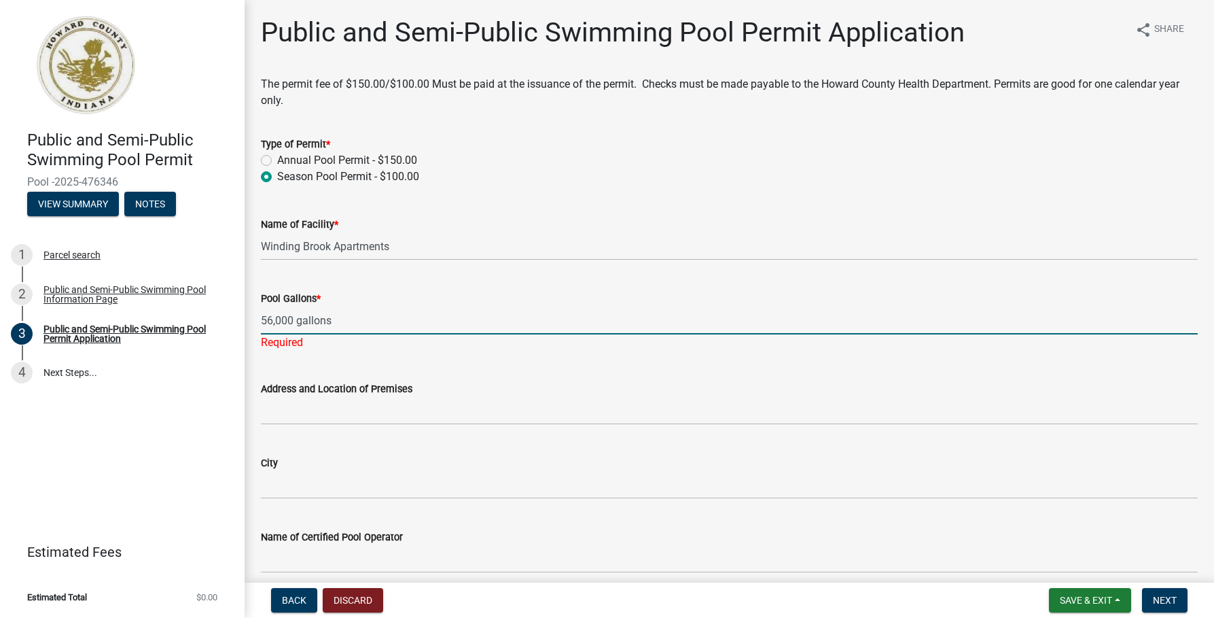
type input "56,000 gallons"
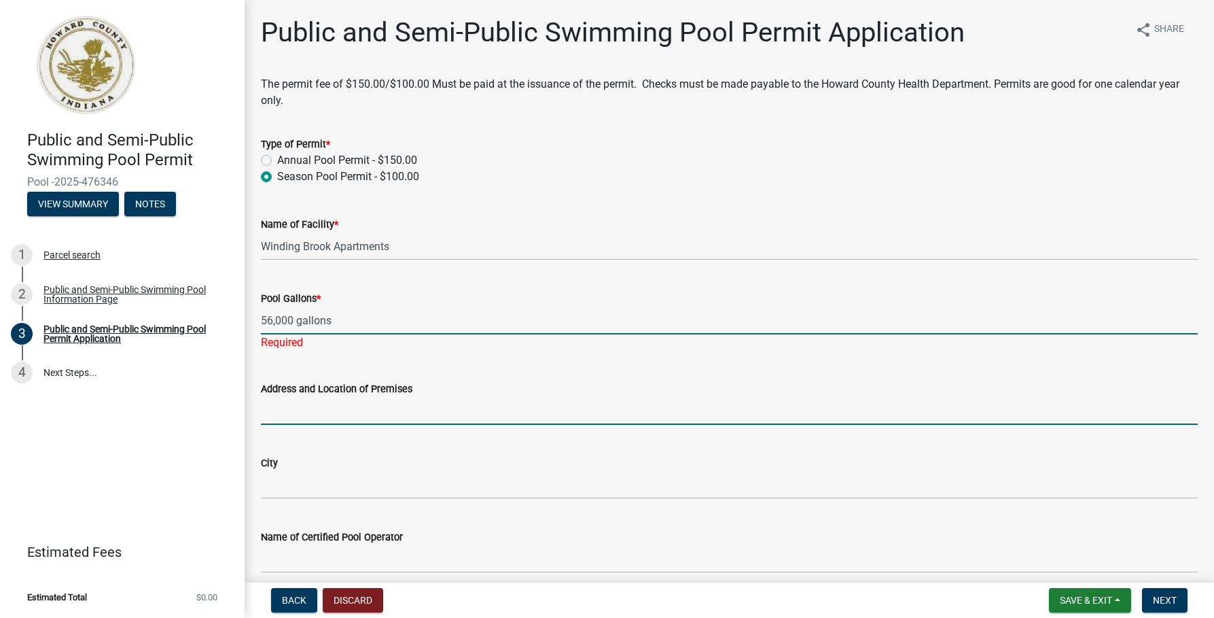
click at [268, 417] on wm-data-entity-input "Address and Location of Premises" at bounding box center [729, 399] width 937 height 74
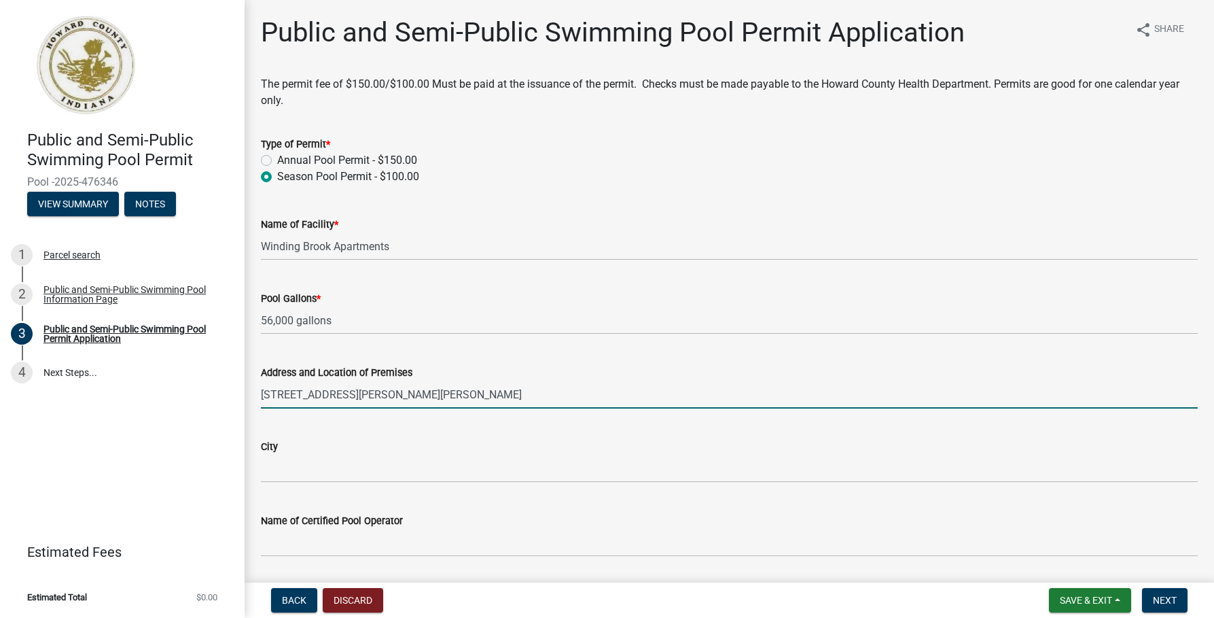
drag, startPoint x: 448, startPoint y: 396, endPoint x: 347, endPoint y: 400, distance: 100.7
click at [347, 400] on input "3017 Matthew Dr Kokomo, IN 46902" at bounding box center [729, 395] width 937 height 28
type input "3017 Matthew Dr"
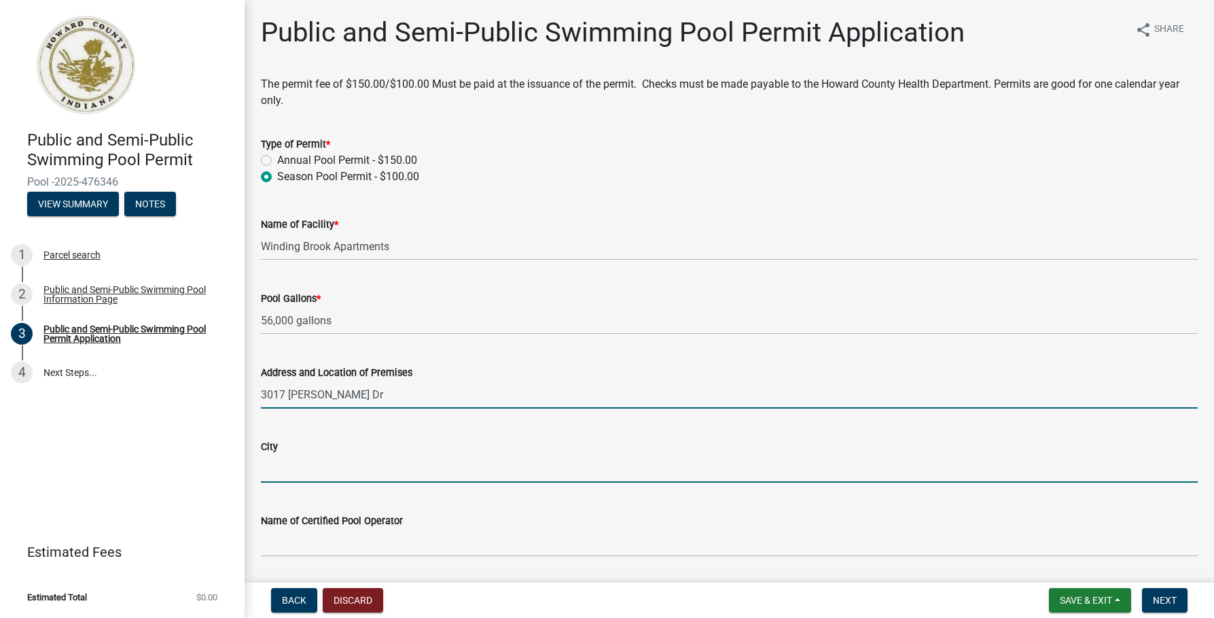
click at [272, 471] on input "City" at bounding box center [729, 469] width 937 height 28
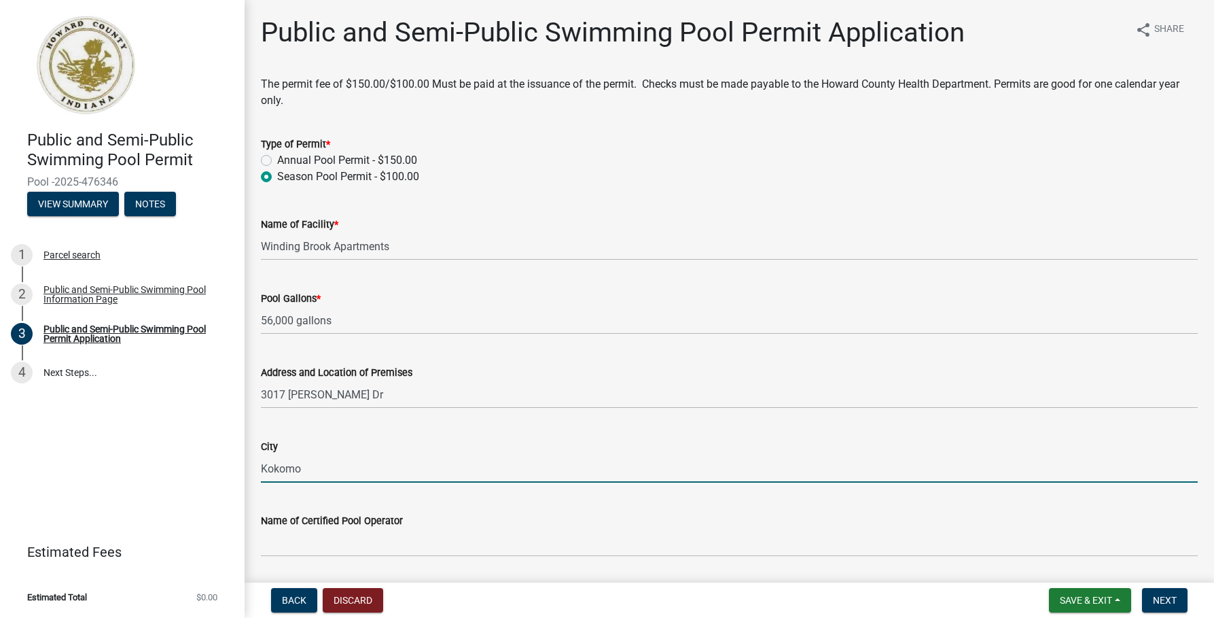
type input "Kokomo"
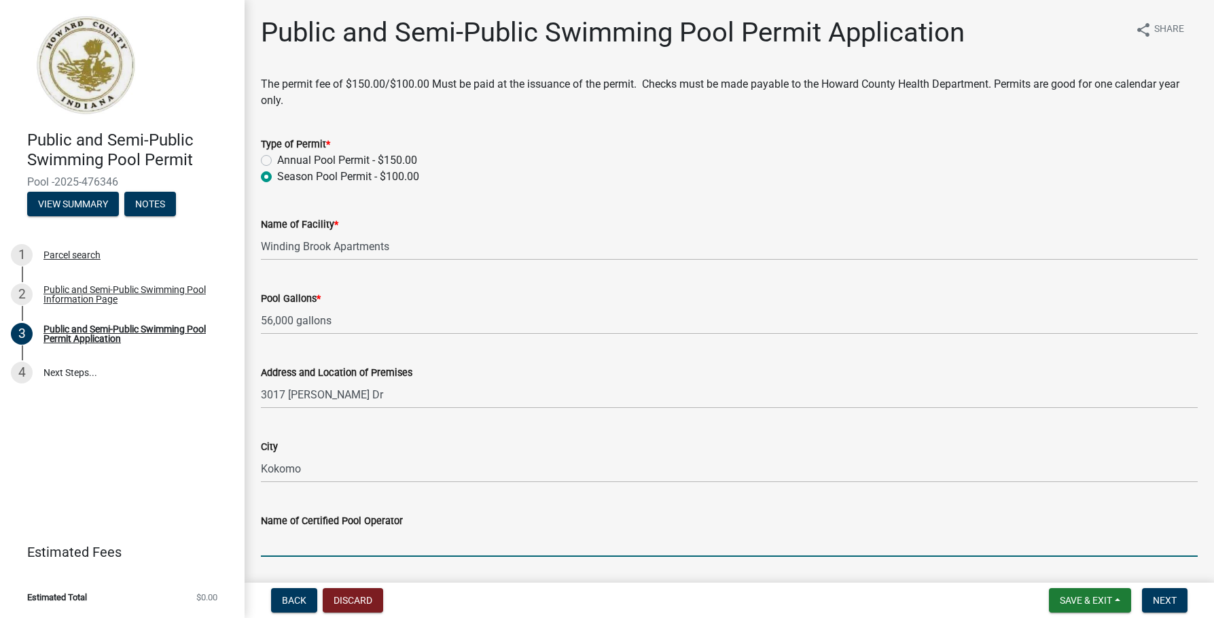
click at [673, 542] on input "Name of Certified Pool Operator" at bounding box center [729, 543] width 937 height 28
click at [574, 435] on div "City Kokomo" at bounding box center [729, 450] width 937 height 63
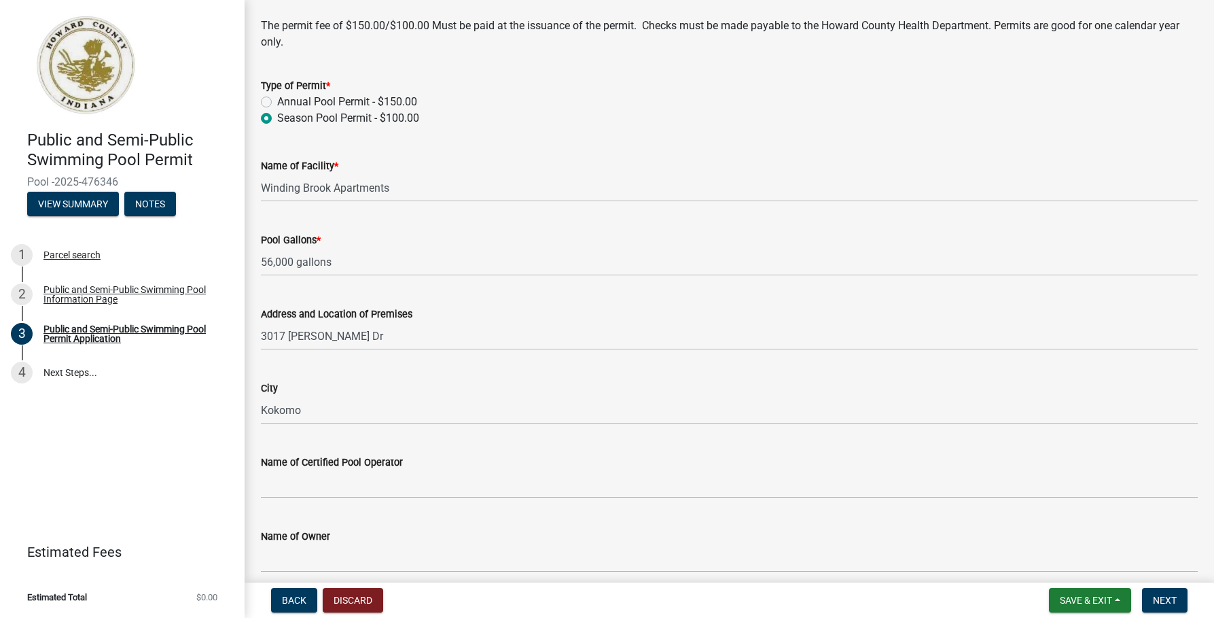
scroll to position [136, 0]
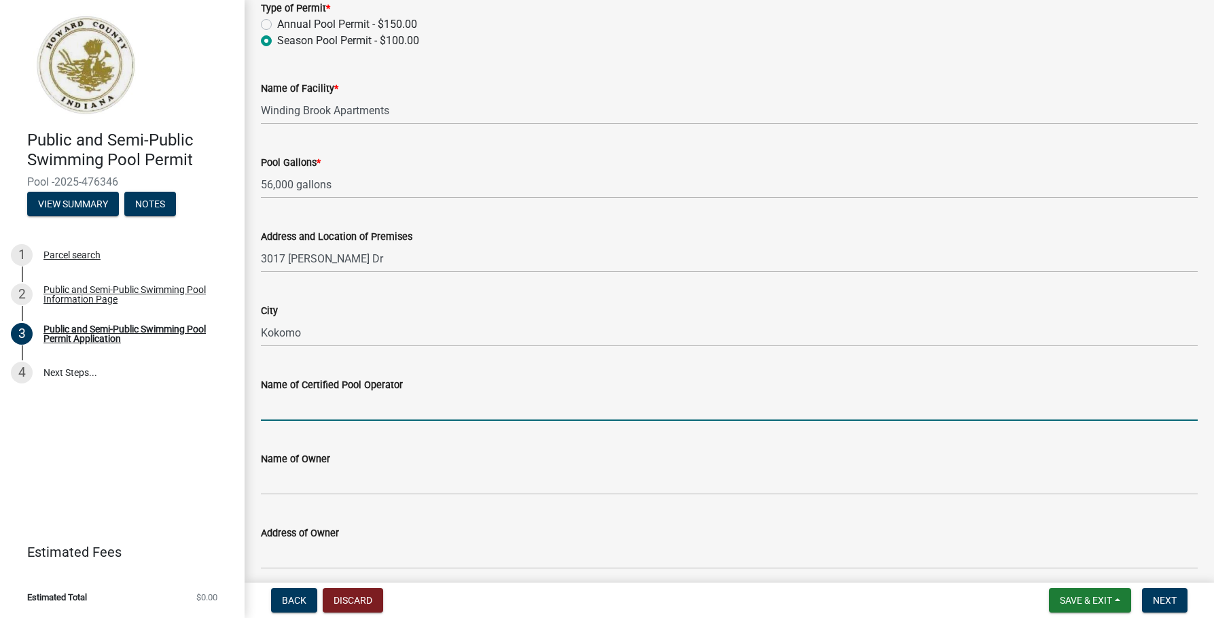
click at [270, 405] on input "Name of Certified Pool Operator" at bounding box center [729, 407] width 937 height 28
type input "[PERSON_NAME]"
click at [656, 455] on div "Name of Owner" at bounding box center [729, 459] width 937 height 16
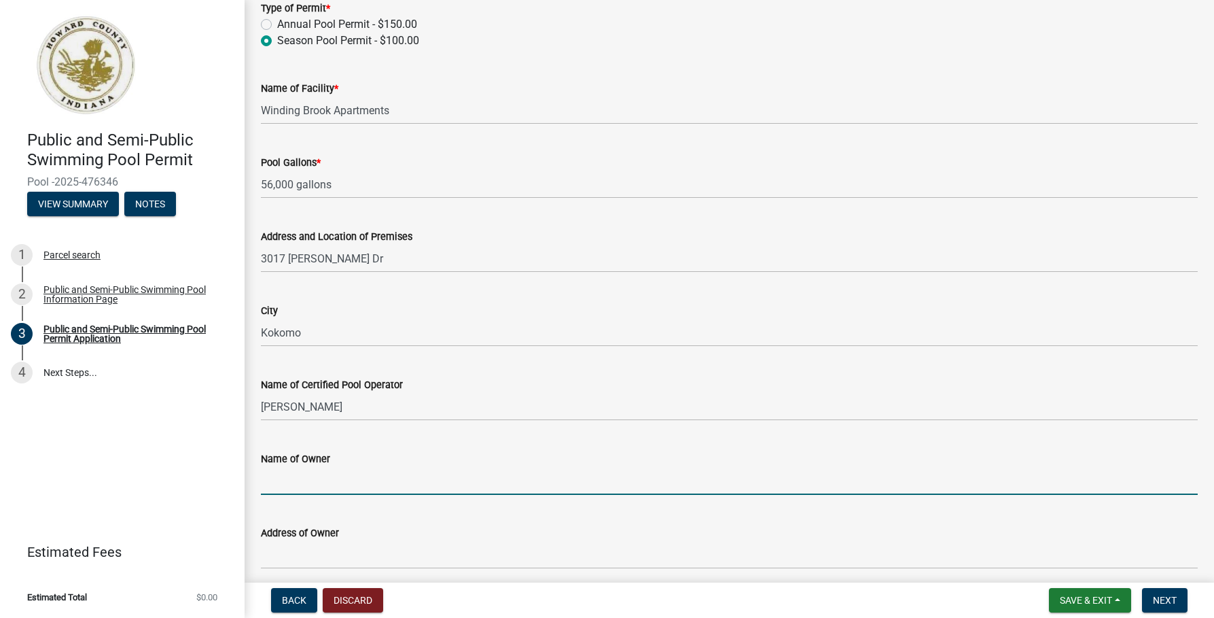
click at [313, 487] on input "Name of Owner" at bounding box center [729, 481] width 937 height 28
type input "[PERSON_NAME] & Associates"
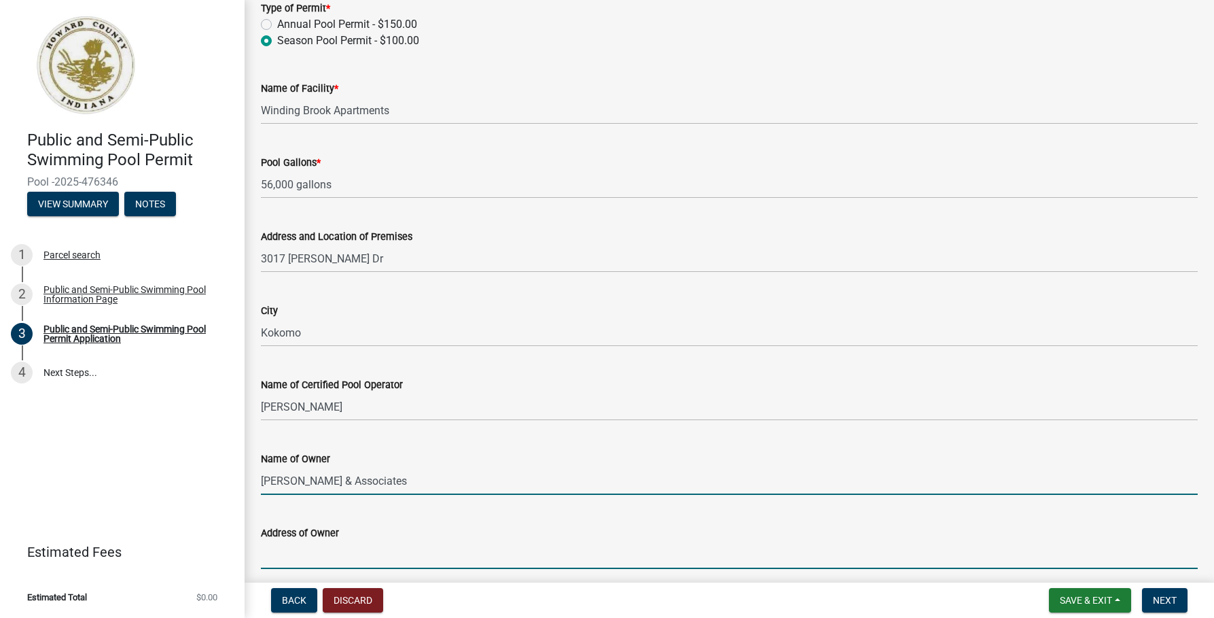
click at [282, 559] on input "Address of Owner" at bounding box center [729, 555] width 937 height 28
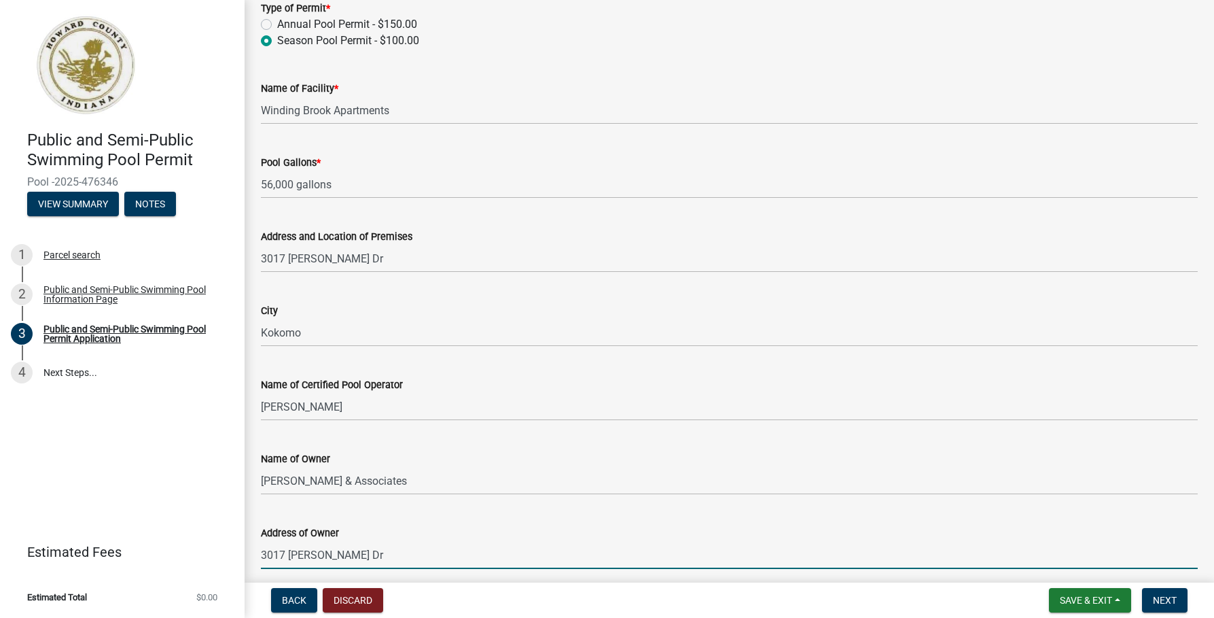
scroll to position [476, 0]
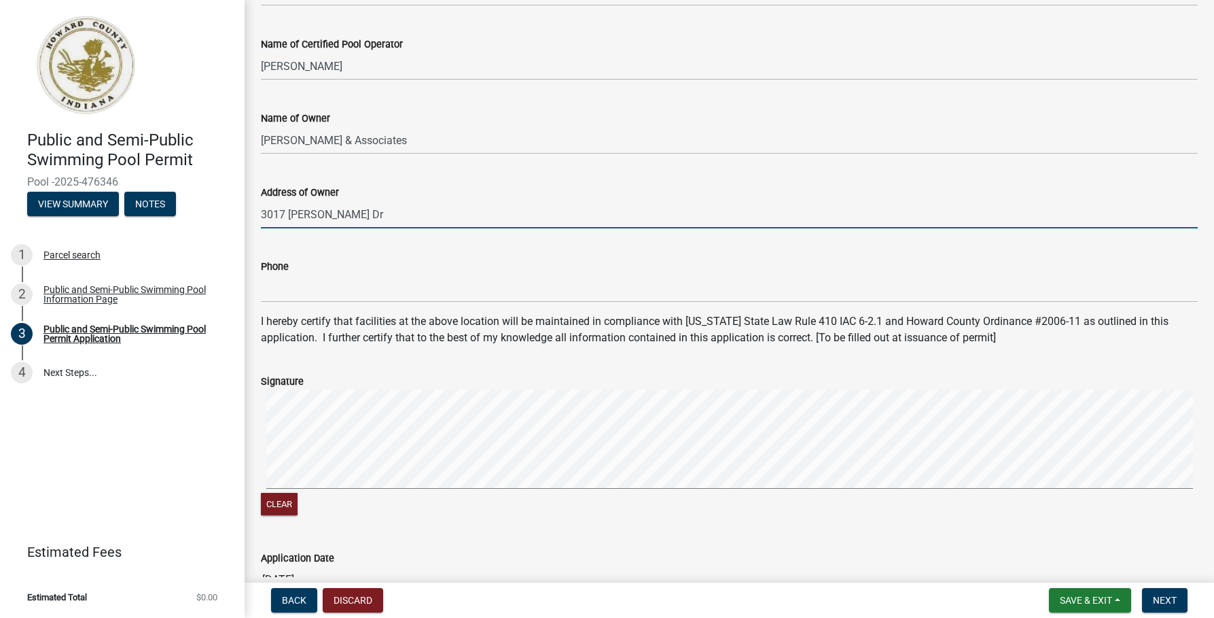
click at [430, 207] on input "3017 Matthew Dr" at bounding box center [729, 214] width 937 height 28
type input "3017 Matthew Dr Kokomo, IN 46902"
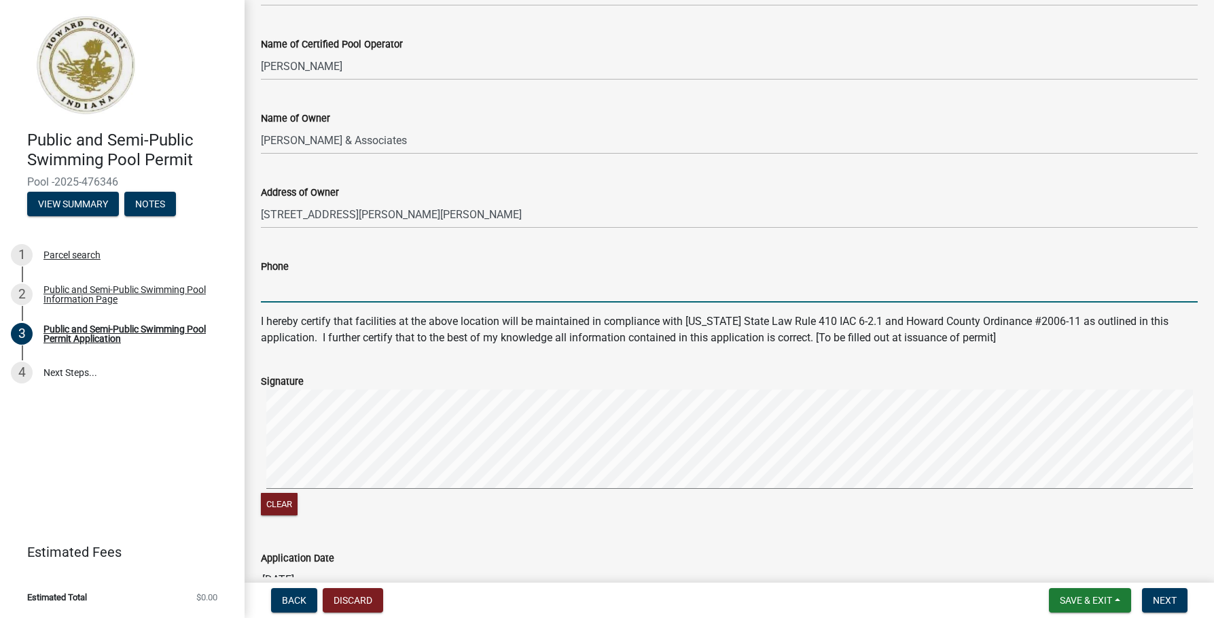
click at [274, 295] on input "Phone" at bounding box center [729, 289] width 937 height 28
click at [314, 289] on input "1-765-236-112" at bounding box center [729, 289] width 937 height 28
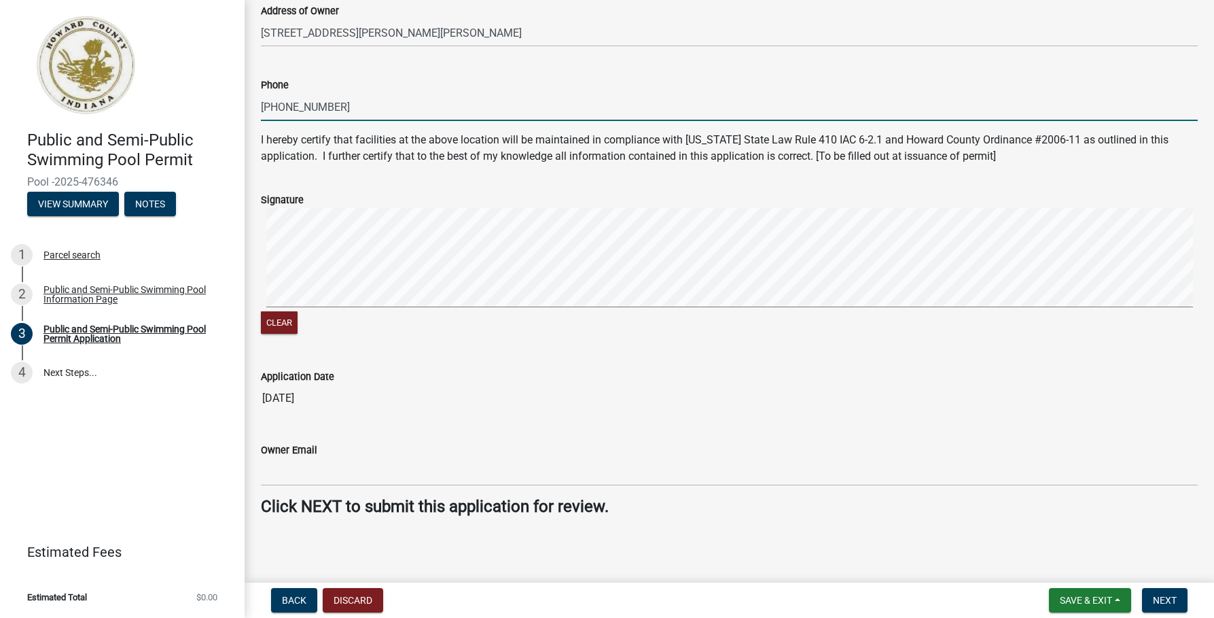
scroll to position [660, 0]
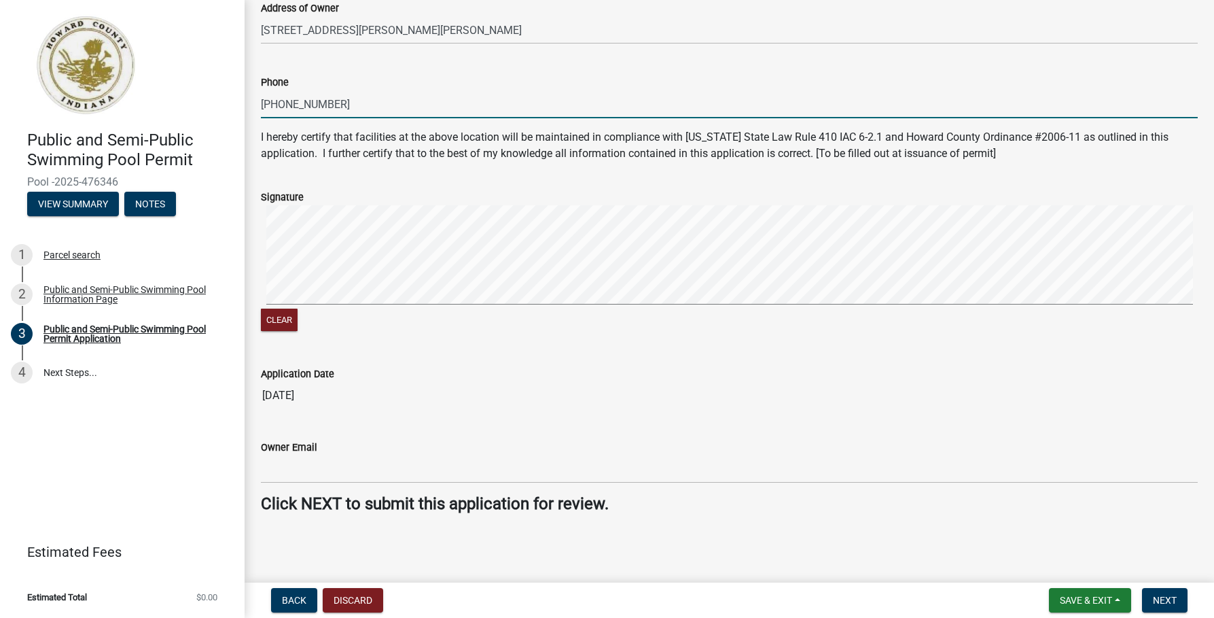
type input "[PHONE_NUMBER]"
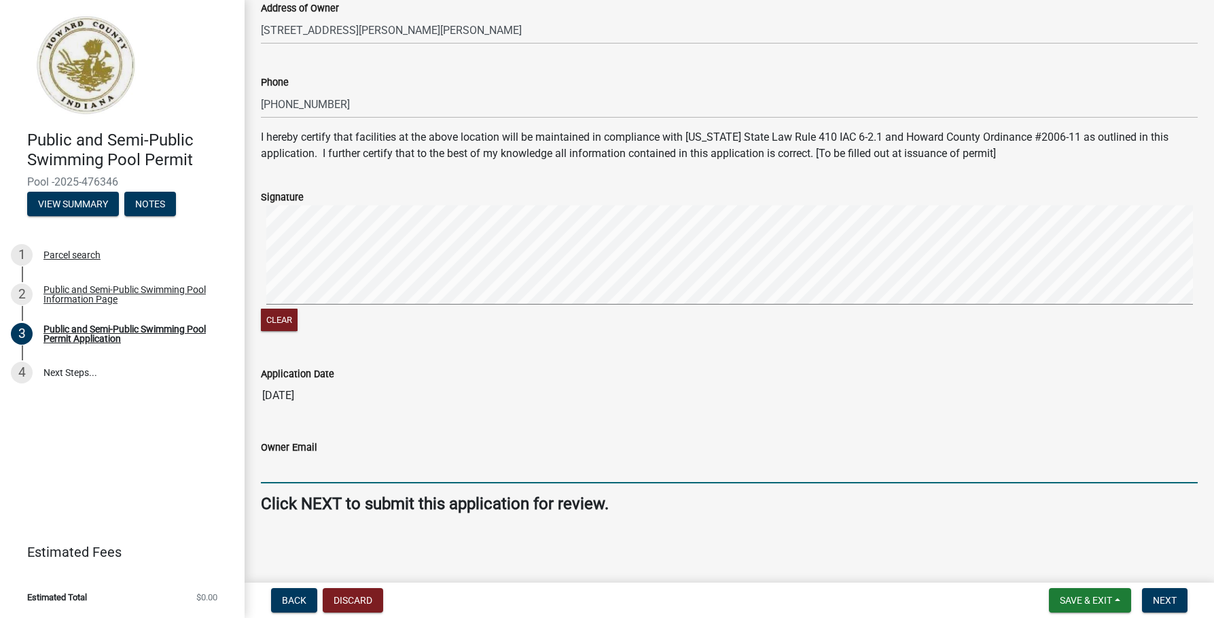
click at [296, 468] on input "Owner Email" at bounding box center [729, 469] width 937 height 28
type input "[EMAIL_ADDRESS][DOMAIN_NAME]"
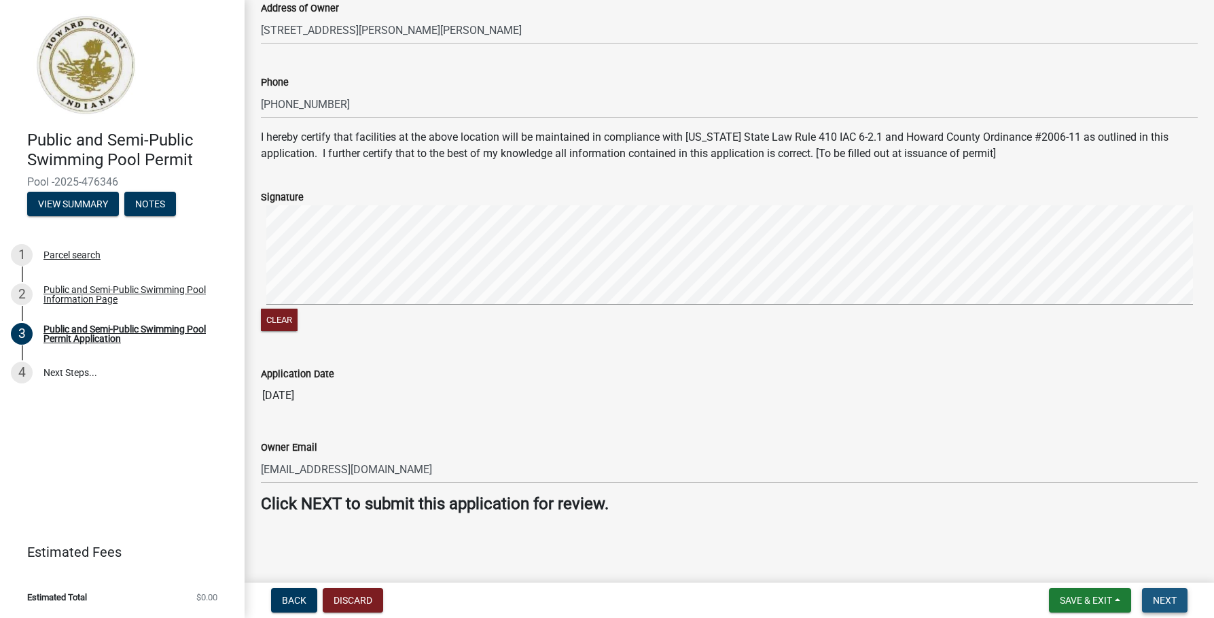
click at [1169, 598] on span "Next" at bounding box center [1165, 600] width 24 height 11
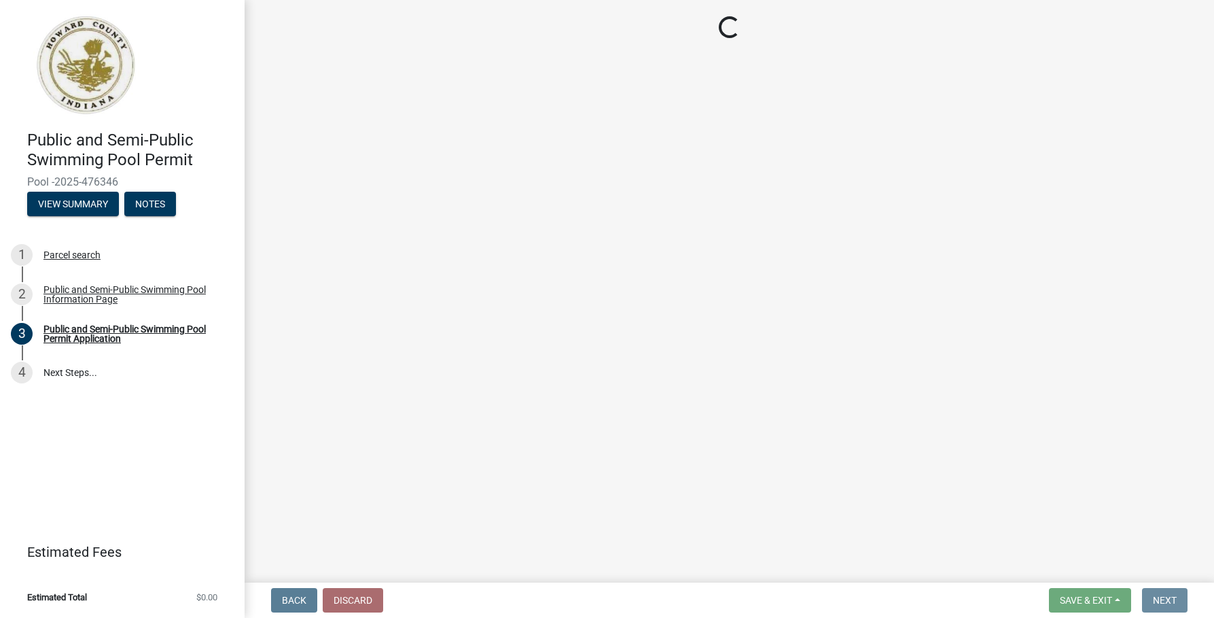
scroll to position [0, 0]
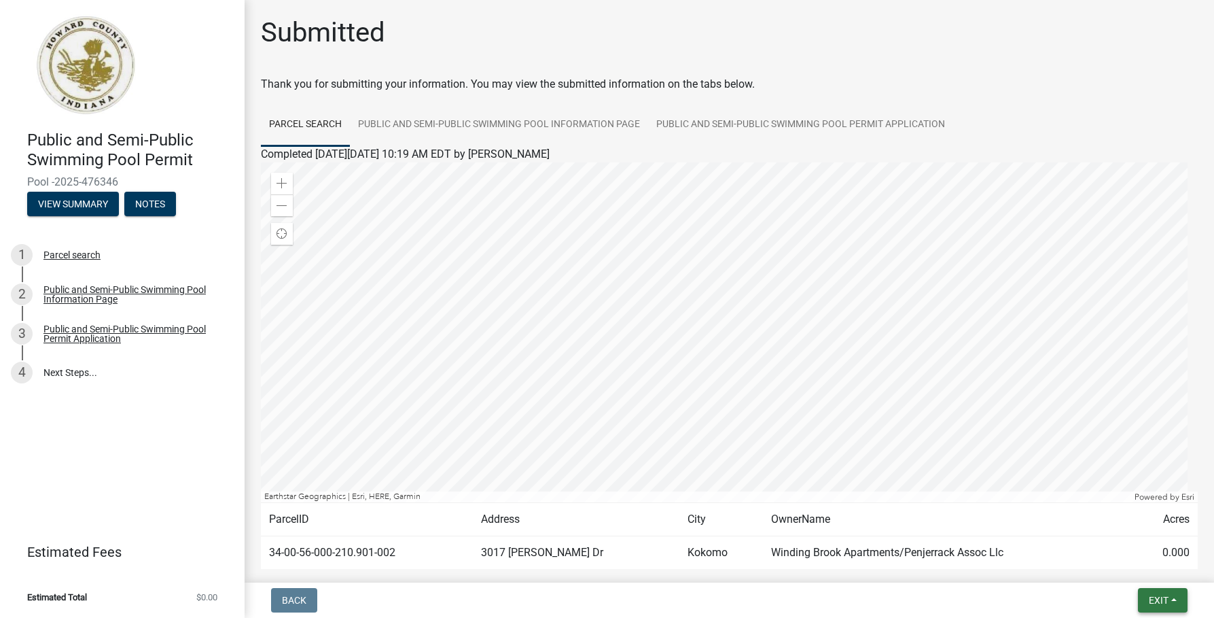
click at [1169, 598] on button "Exit" at bounding box center [1163, 600] width 50 height 24
click at [1141, 566] on button "Save & Exit" at bounding box center [1133, 564] width 109 height 33
